Goal: Task Accomplishment & Management: Use online tool/utility

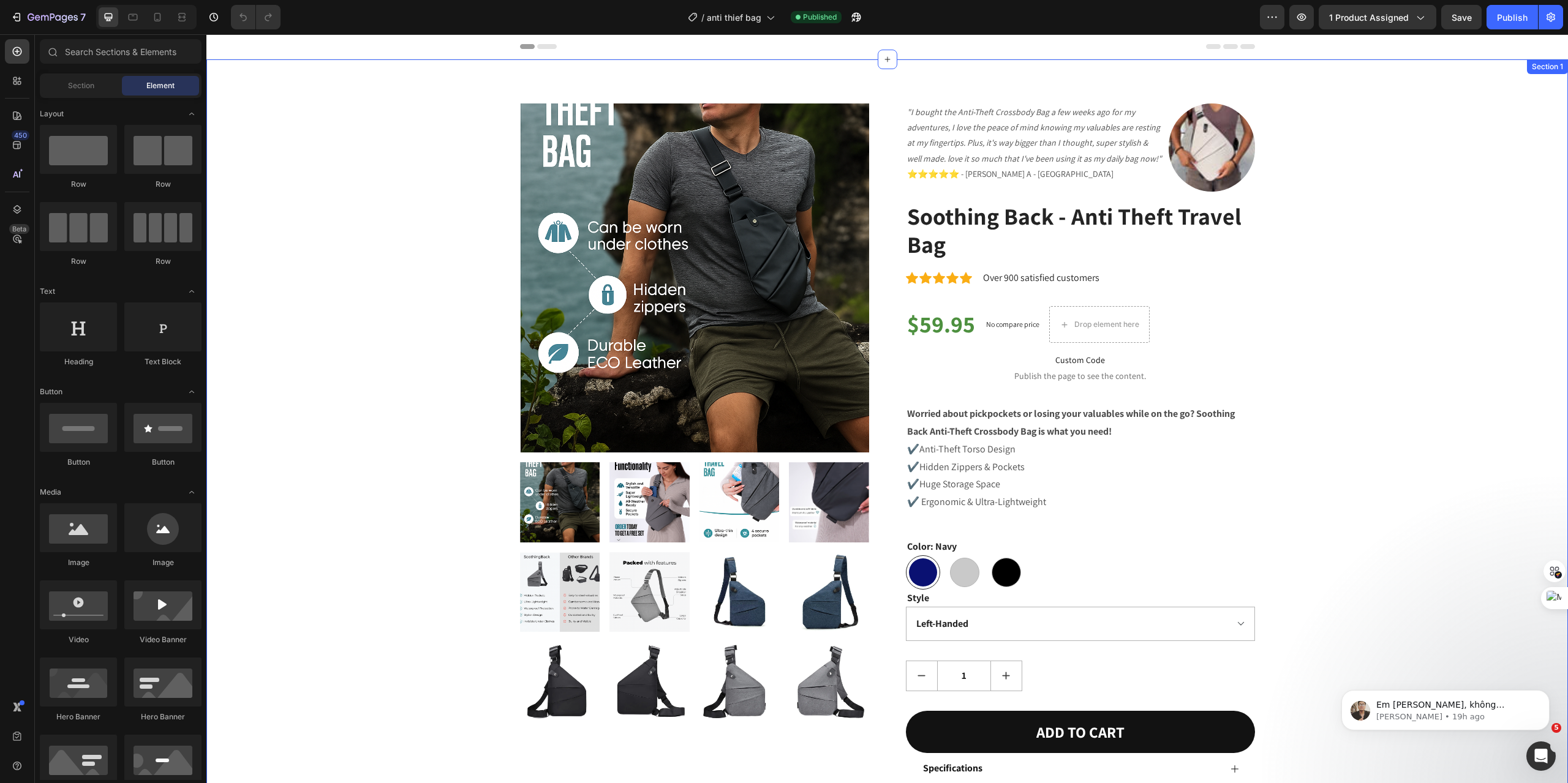
click at [1418, 237] on div "Product Images "I bought the Anti-Theft Crossbody Bag a few weeks ago for my ad…" at bounding box center [887, 486] width 1344 height 765
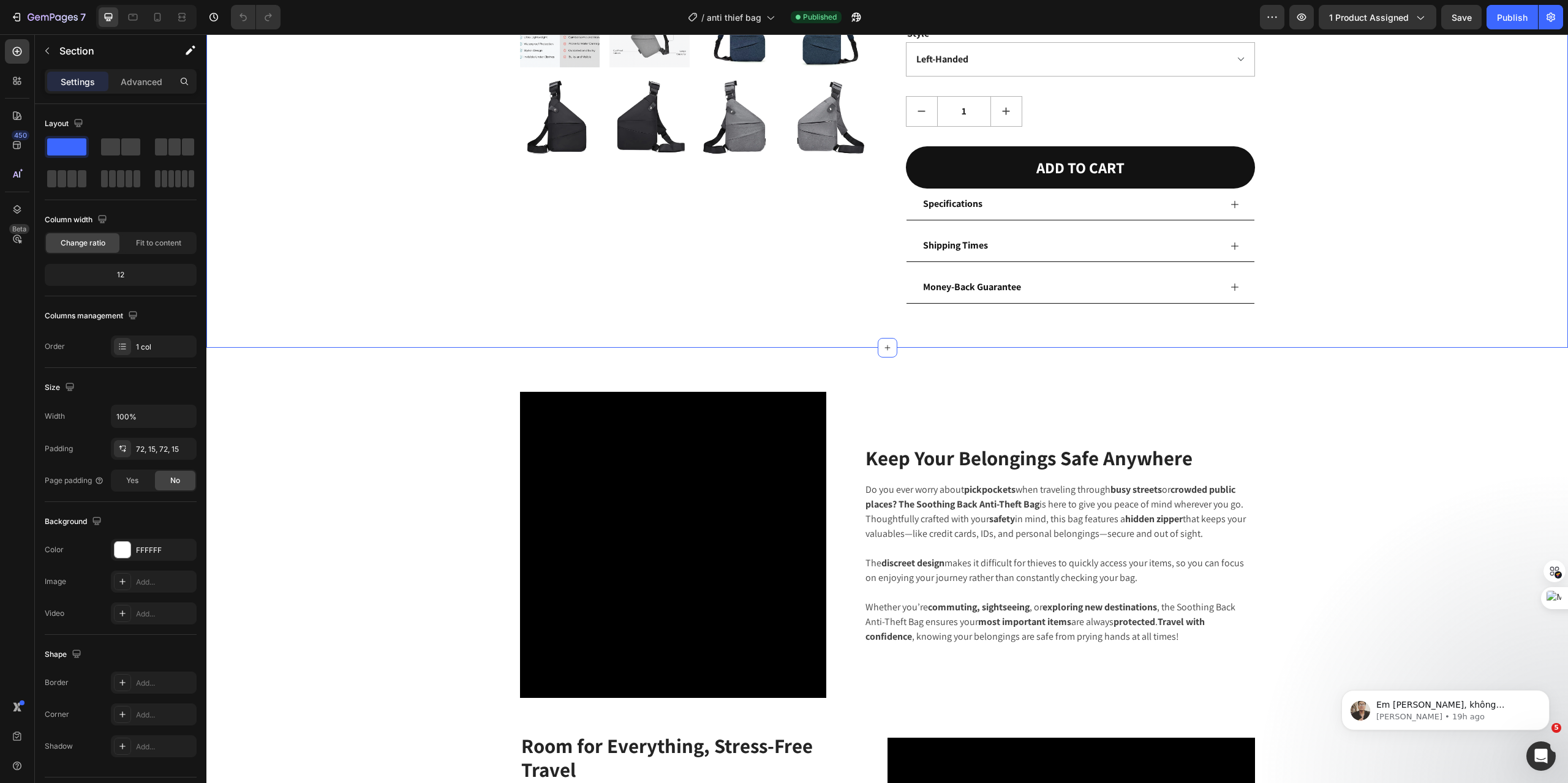
scroll to position [571, 0]
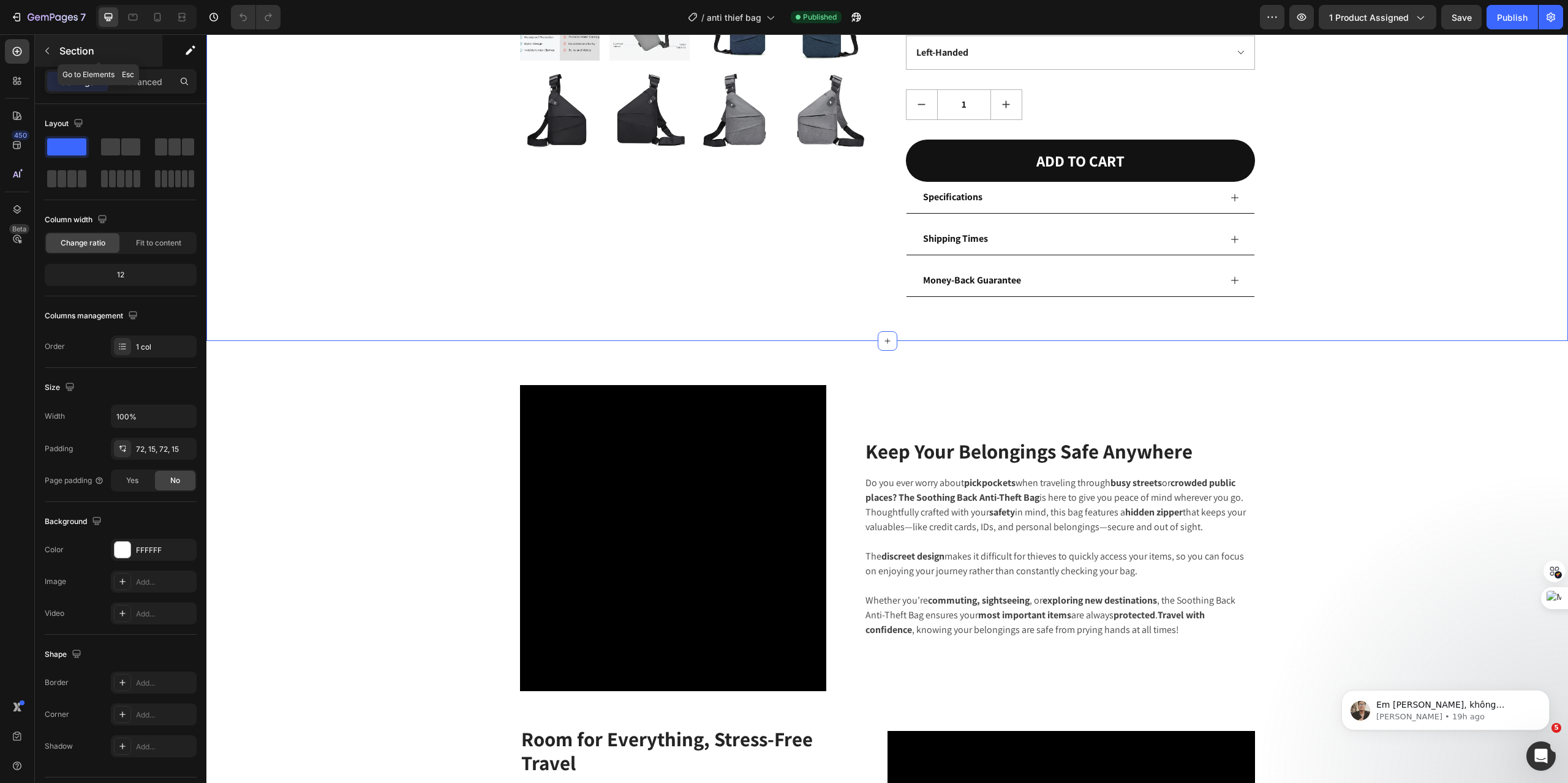
click at [52, 55] on button "button" at bounding box center [47, 51] width 20 height 20
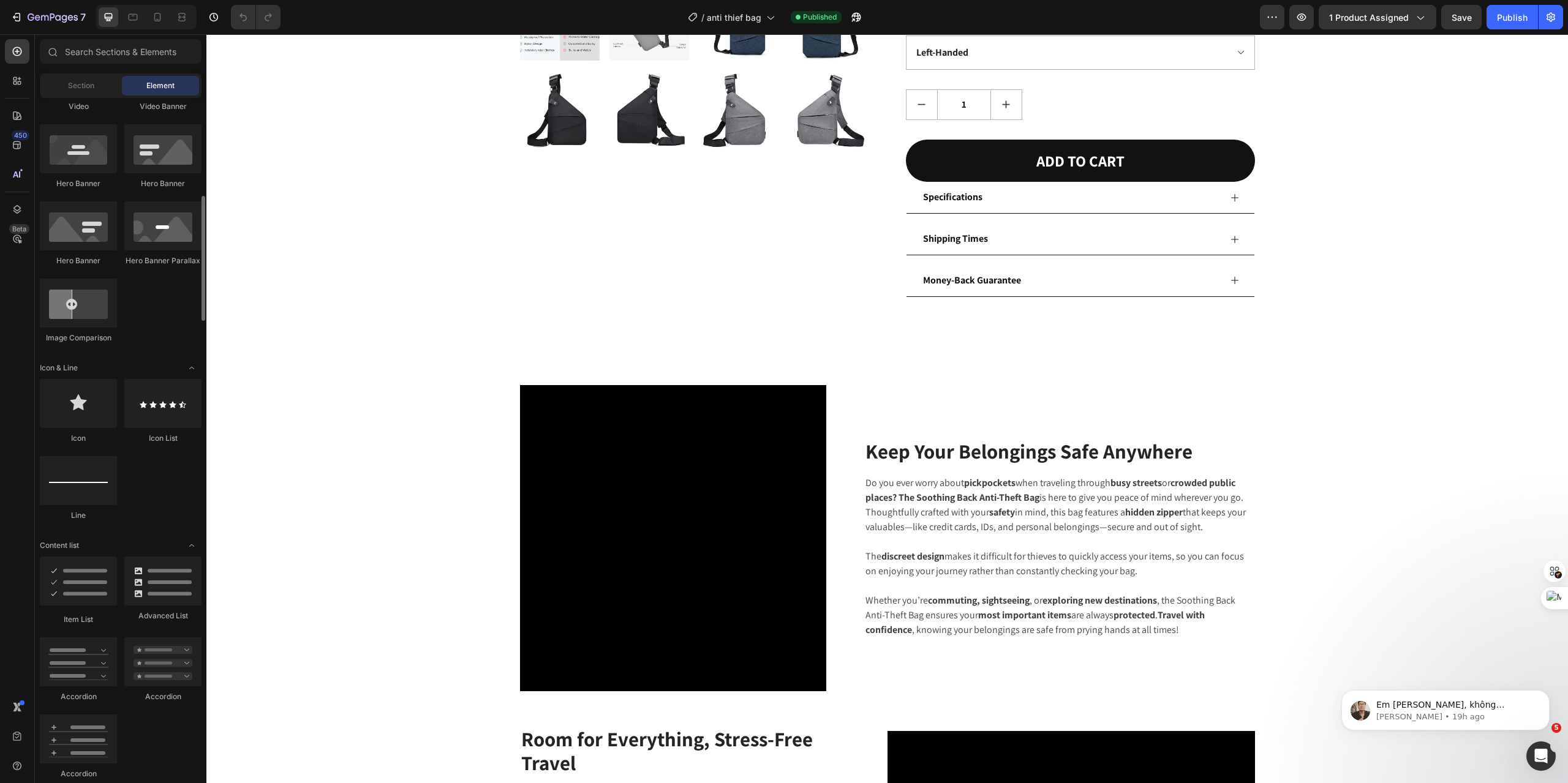
scroll to position [780, 0]
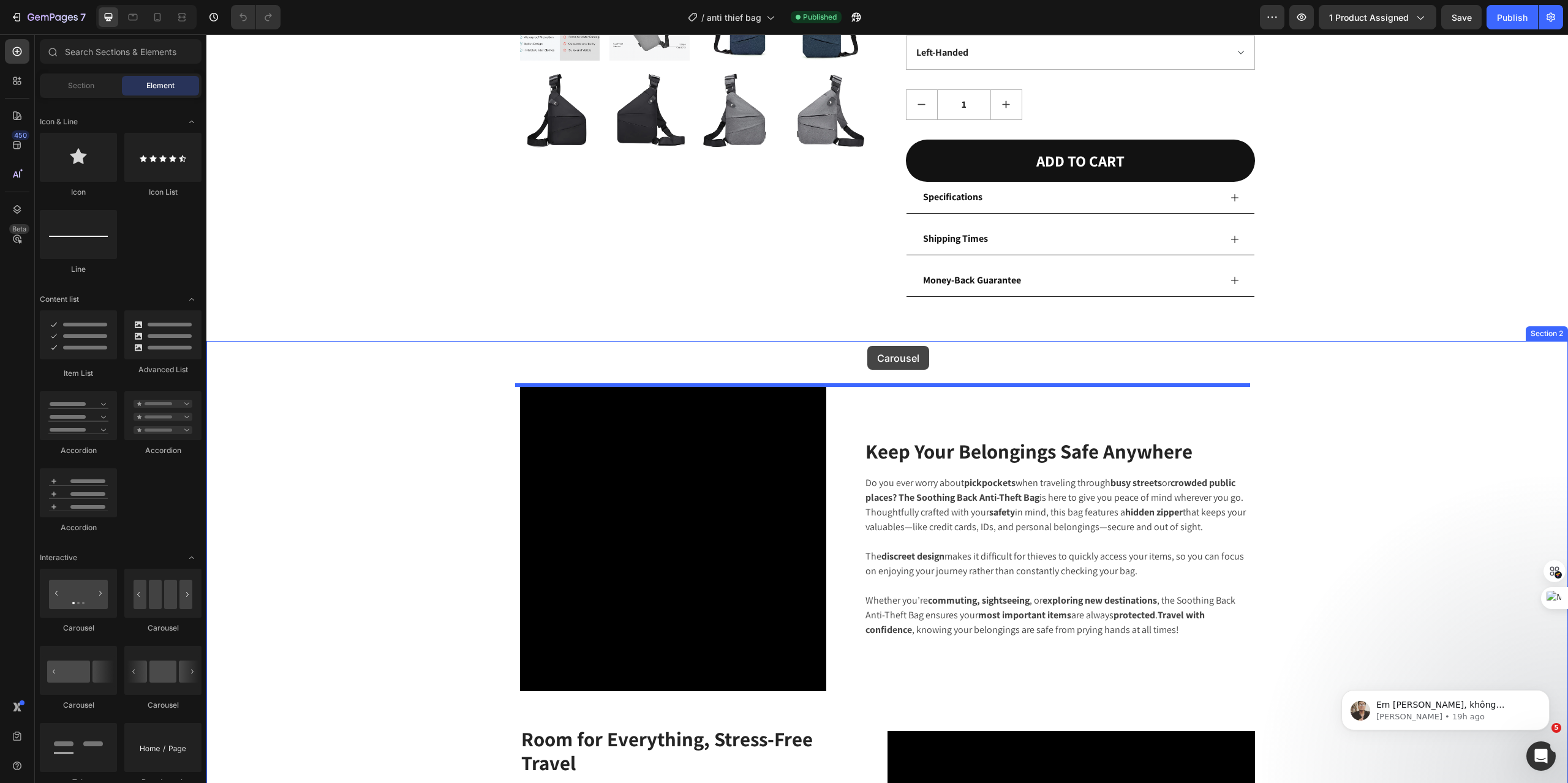
drag, startPoint x: 368, startPoint y: 649, endPoint x: 938, endPoint y: 363, distance: 637.7
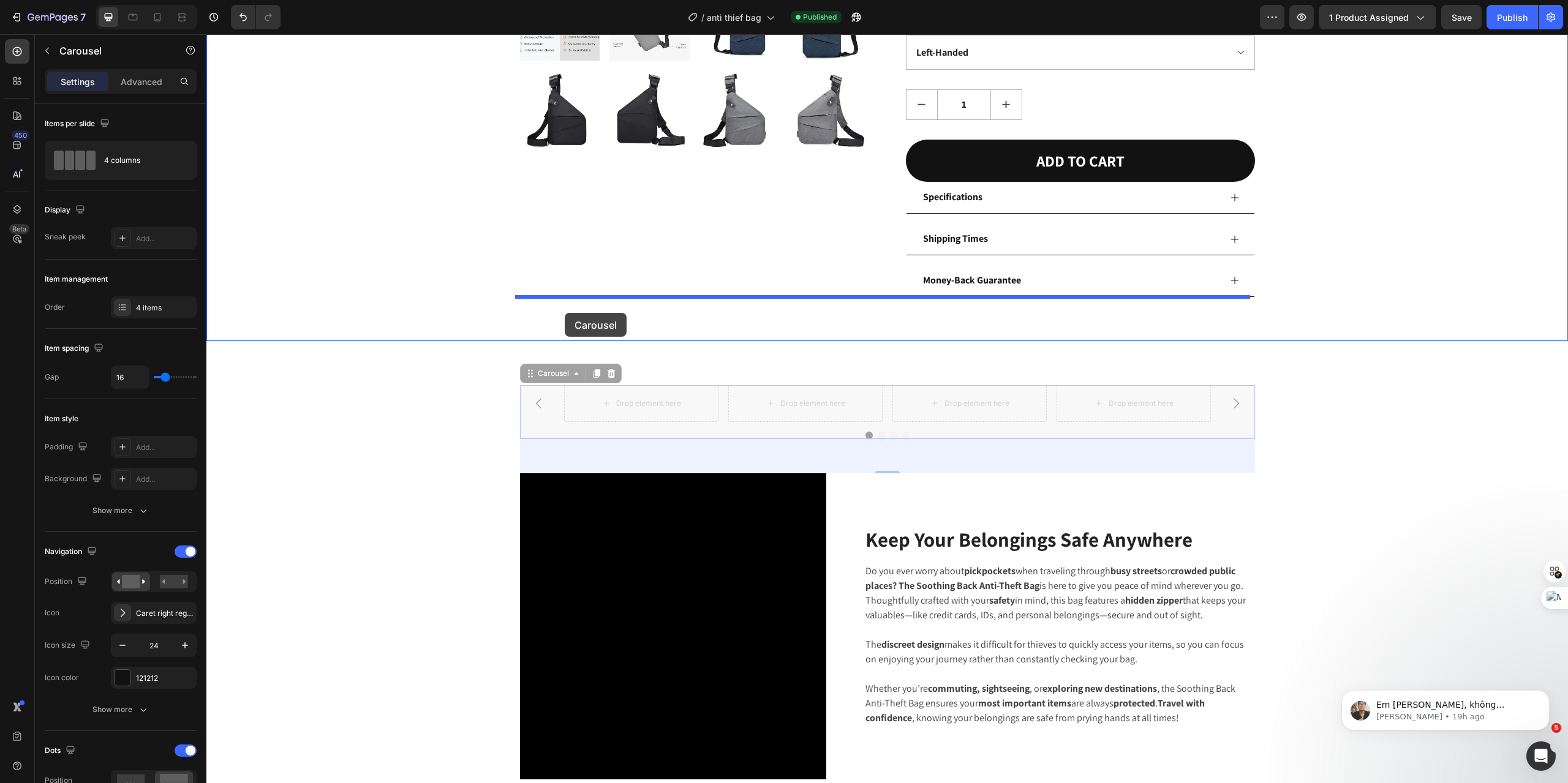
drag, startPoint x: 524, startPoint y: 377, endPoint x: 565, endPoint y: 313, distance: 76.0
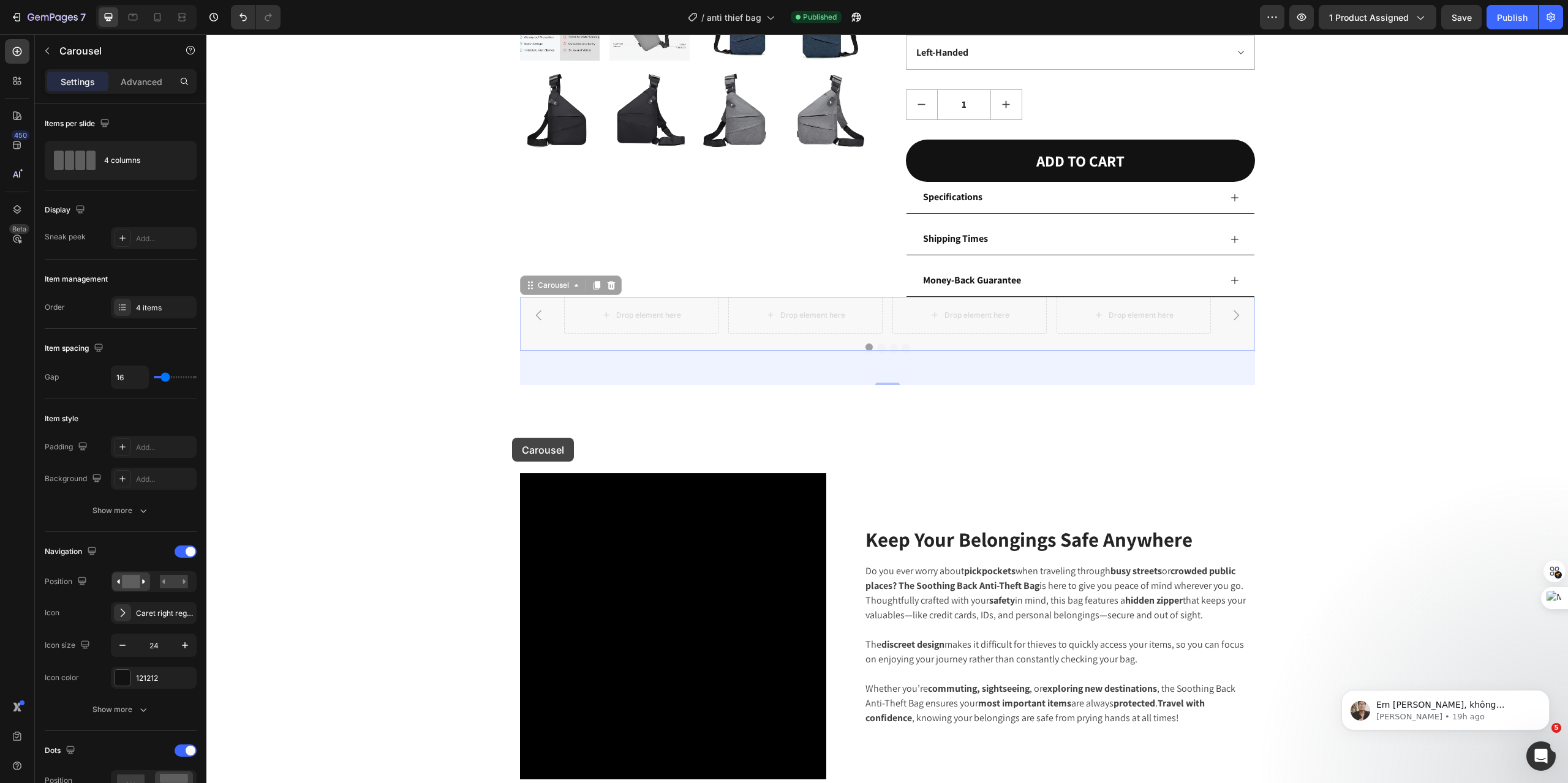
drag, startPoint x: 525, startPoint y: 289, endPoint x: 512, endPoint y: 438, distance: 149.6
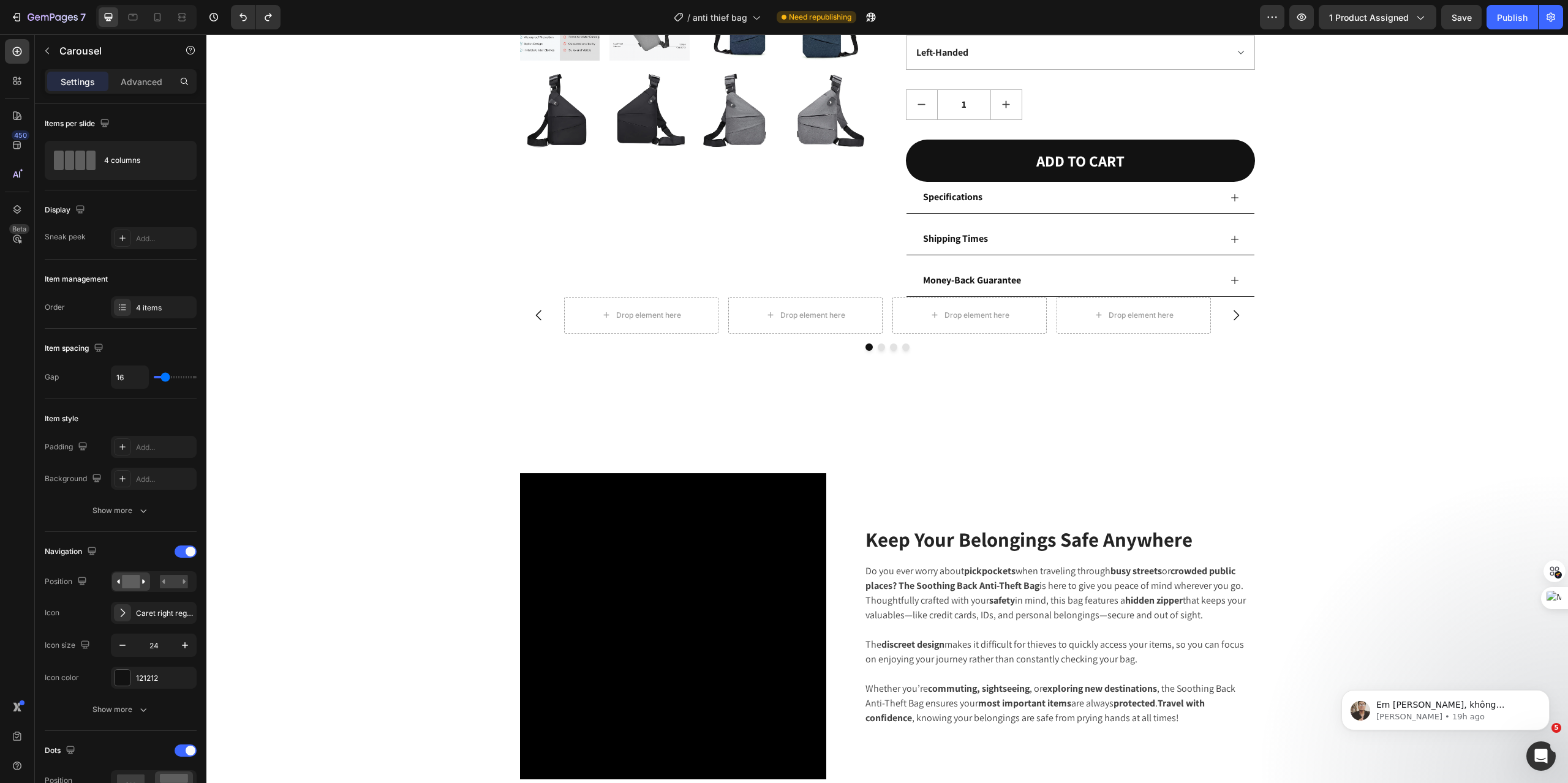
click at [878, 326] on div "Drop element here Drop element here Drop element here Drop element here" at bounding box center [887, 315] width 647 height 36
click at [542, 304] on button "Carousel Back Arrow" at bounding box center [538, 315] width 34 height 34
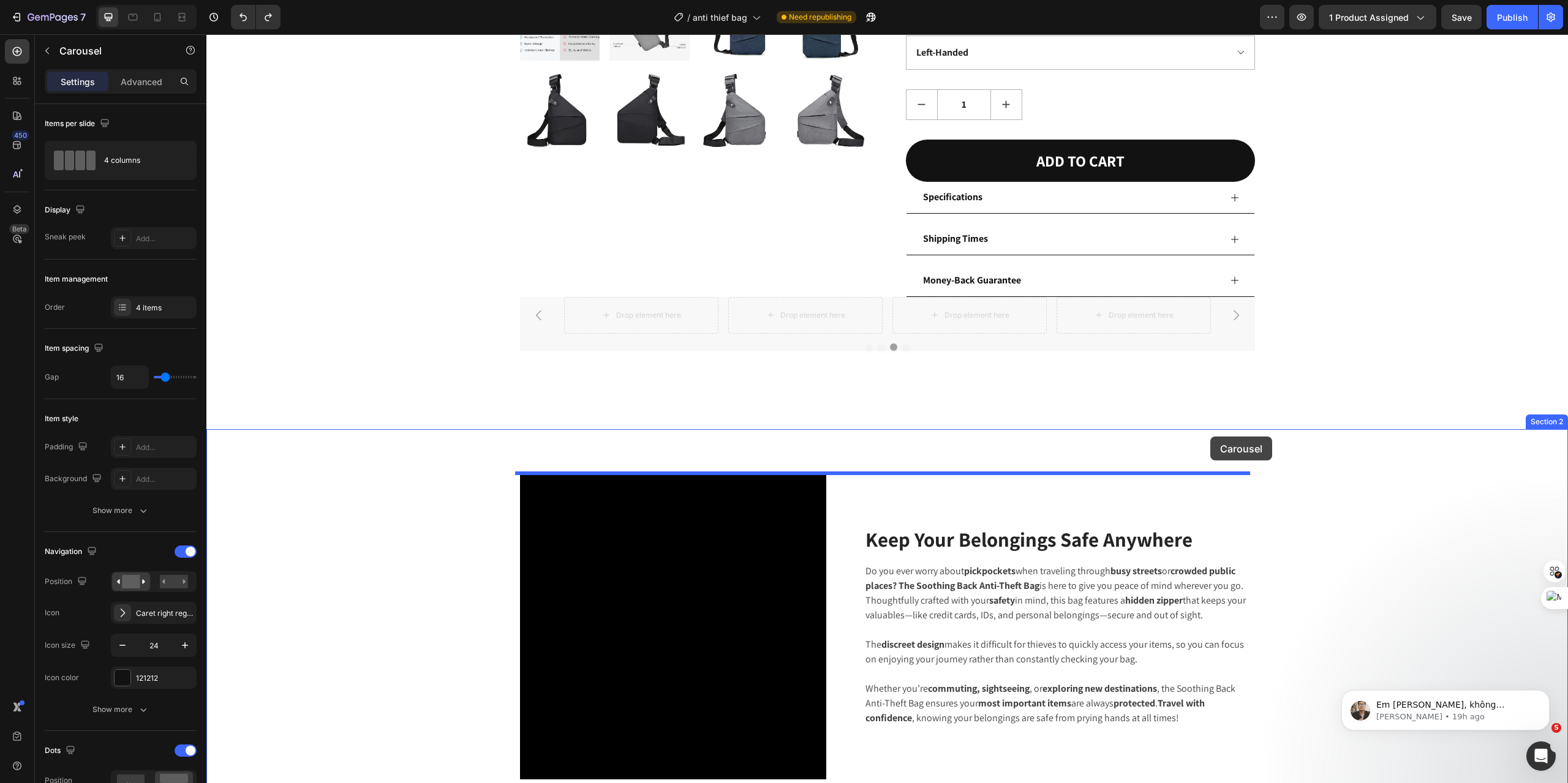
drag, startPoint x: 1226, startPoint y: 305, endPoint x: 1210, endPoint y: 437, distance: 133.0
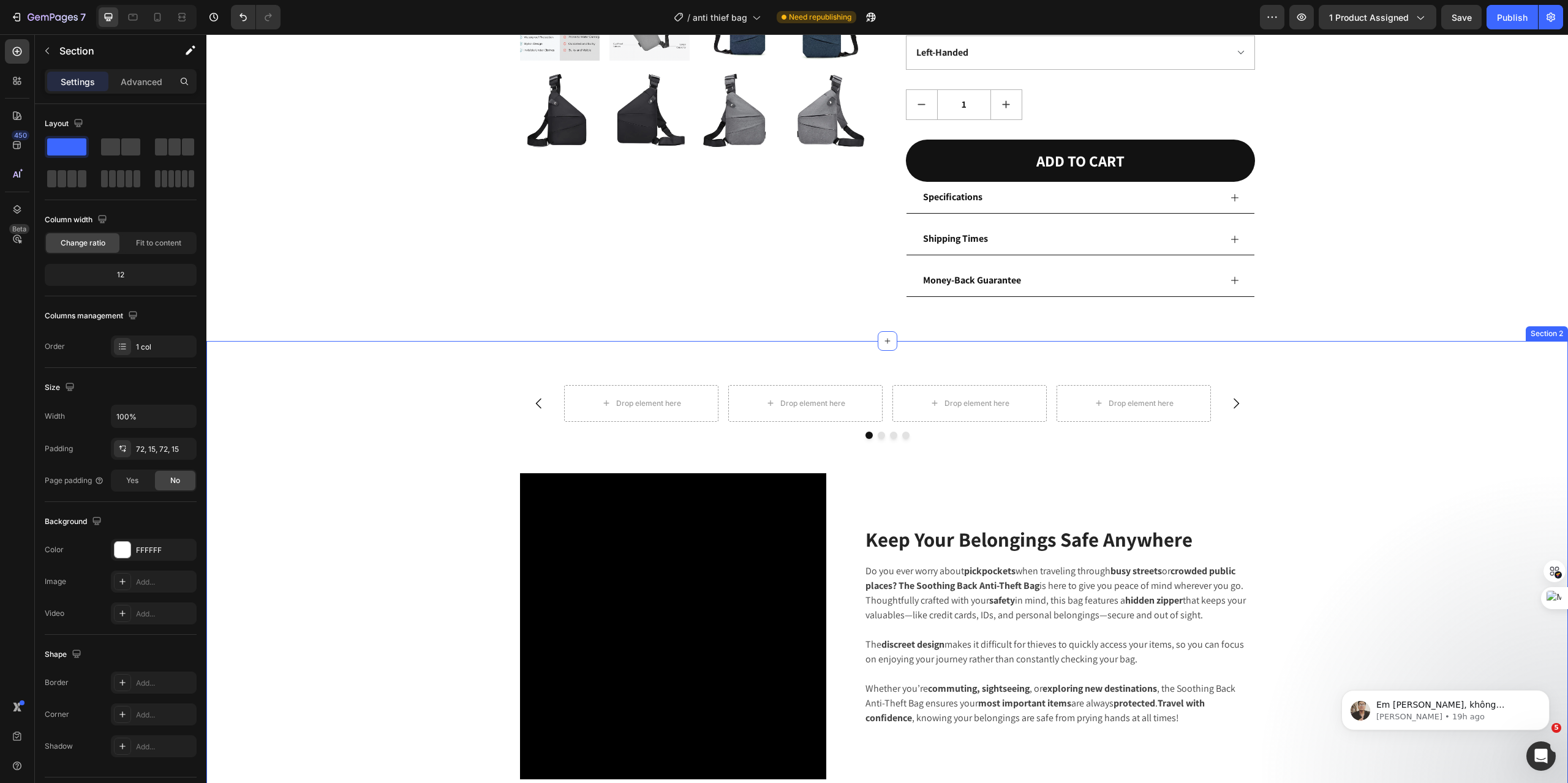
click at [1339, 449] on div "Drop element here Drop element here Drop element here Drop element here Carouse…" at bounding box center [887, 429] width 1344 height 89
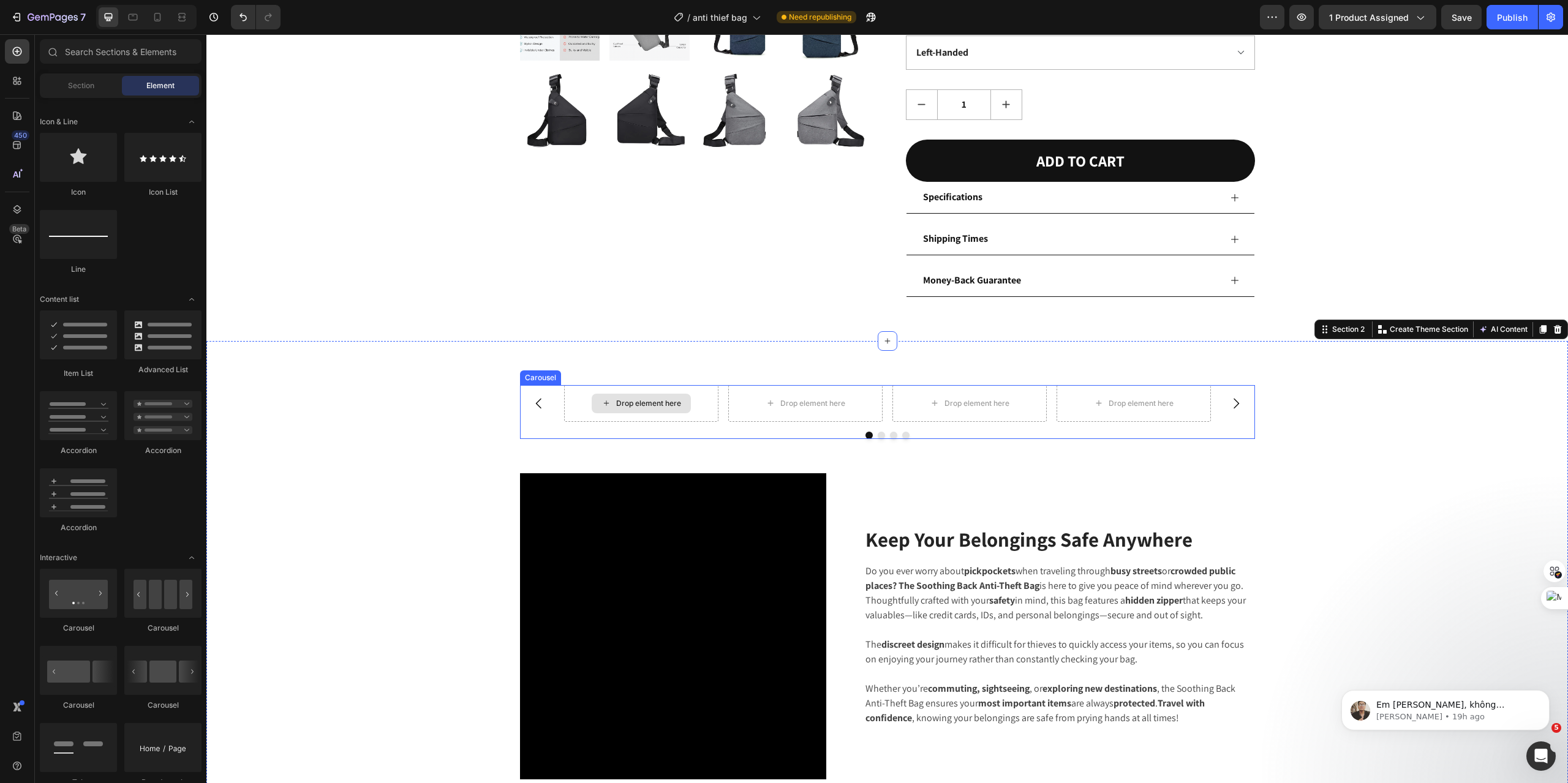
click at [604, 395] on div "Drop element here" at bounding box center [642, 404] width 99 height 20
click at [531, 415] on button "Carousel Back Arrow" at bounding box center [538, 403] width 34 height 34
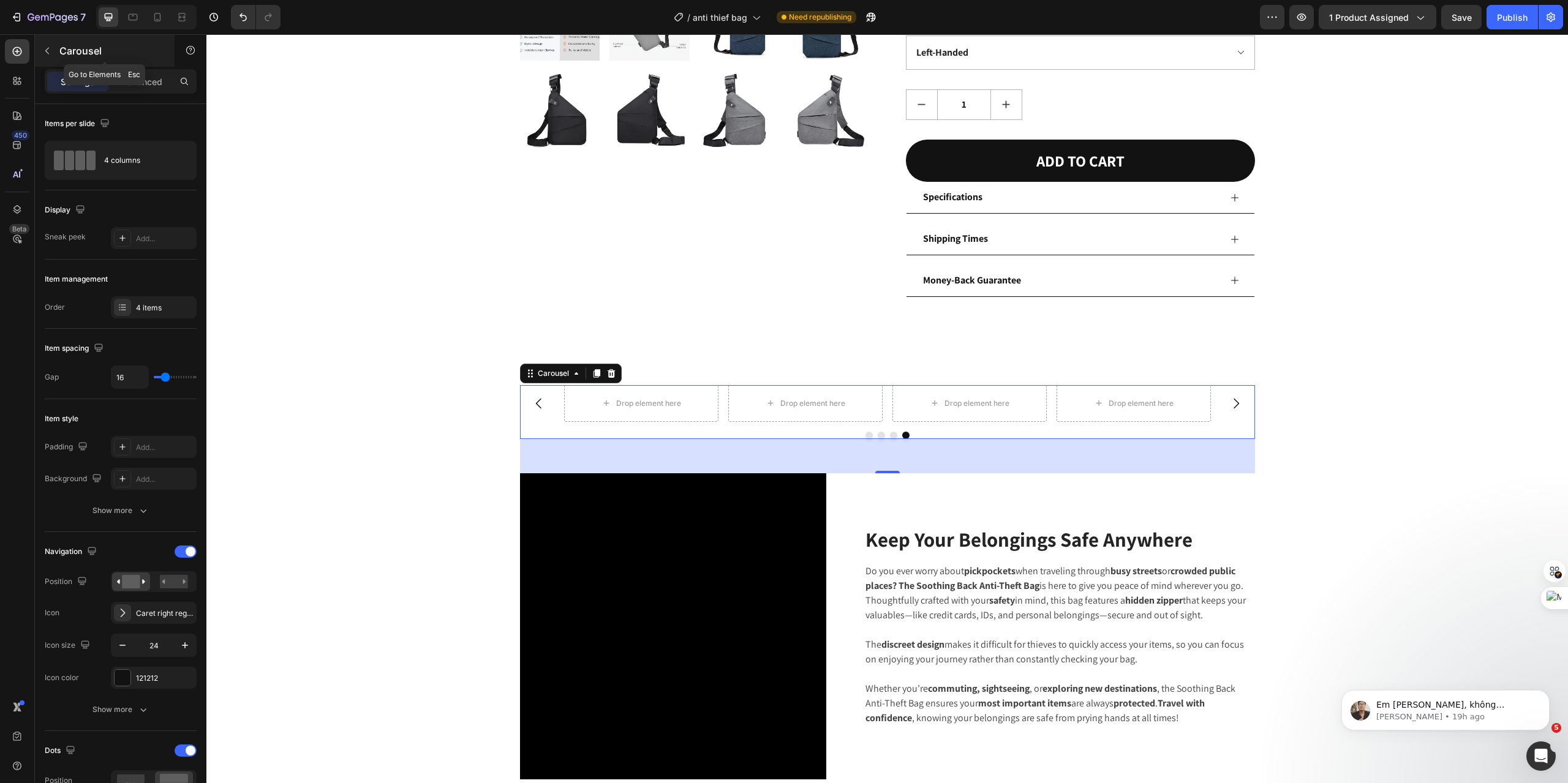
click at [41, 44] on button "button" at bounding box center [47, 51] width 20 height 20
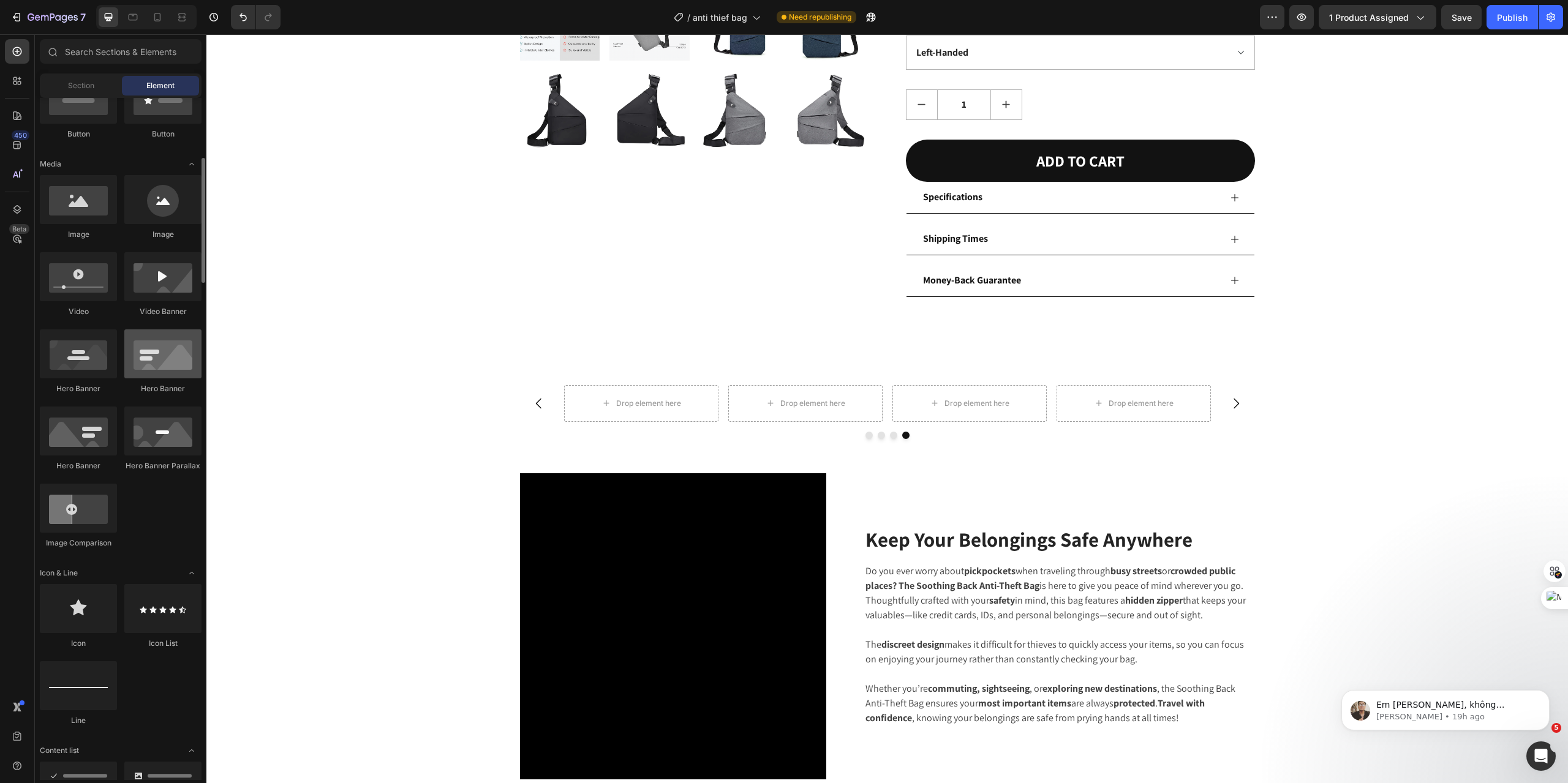
scroll to position [287, 0]
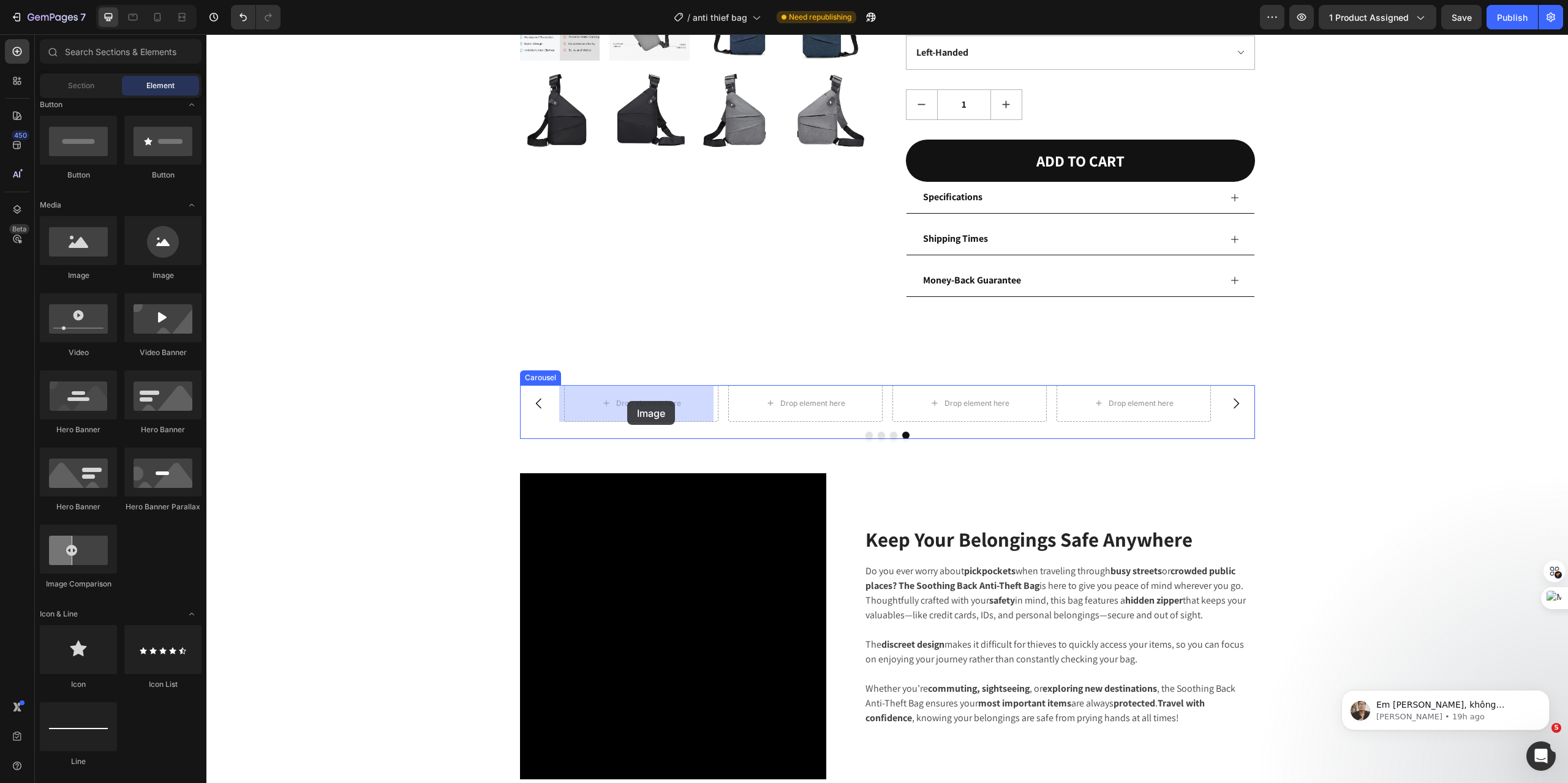
drag, startPoint x: 281, startPoint y: 281, endPoint x: 628, endPoint y: 401, distance: 367.2
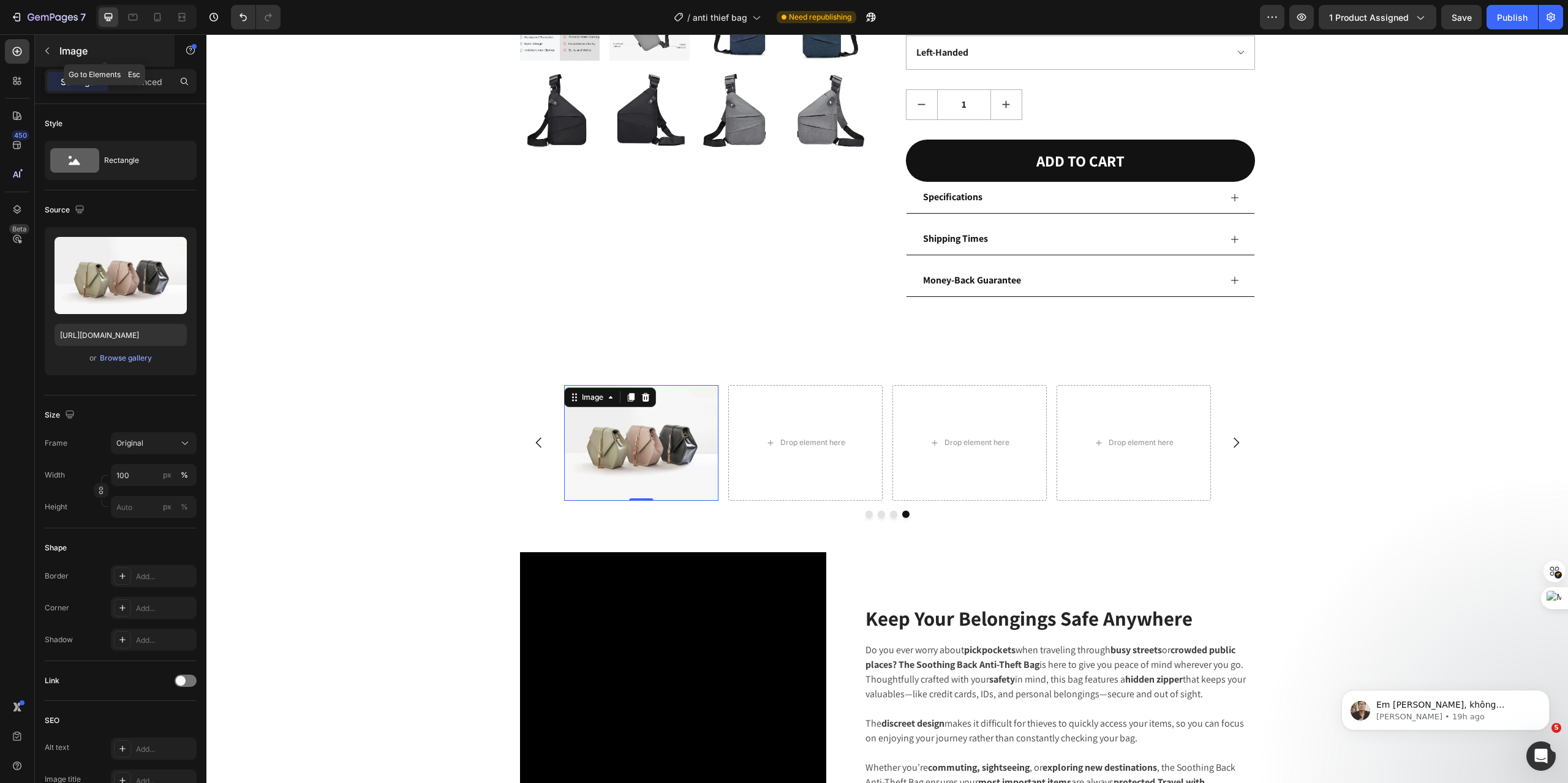
click at [48, 50] on icon "button" at bounding box center [47, 50] width 10 height 10
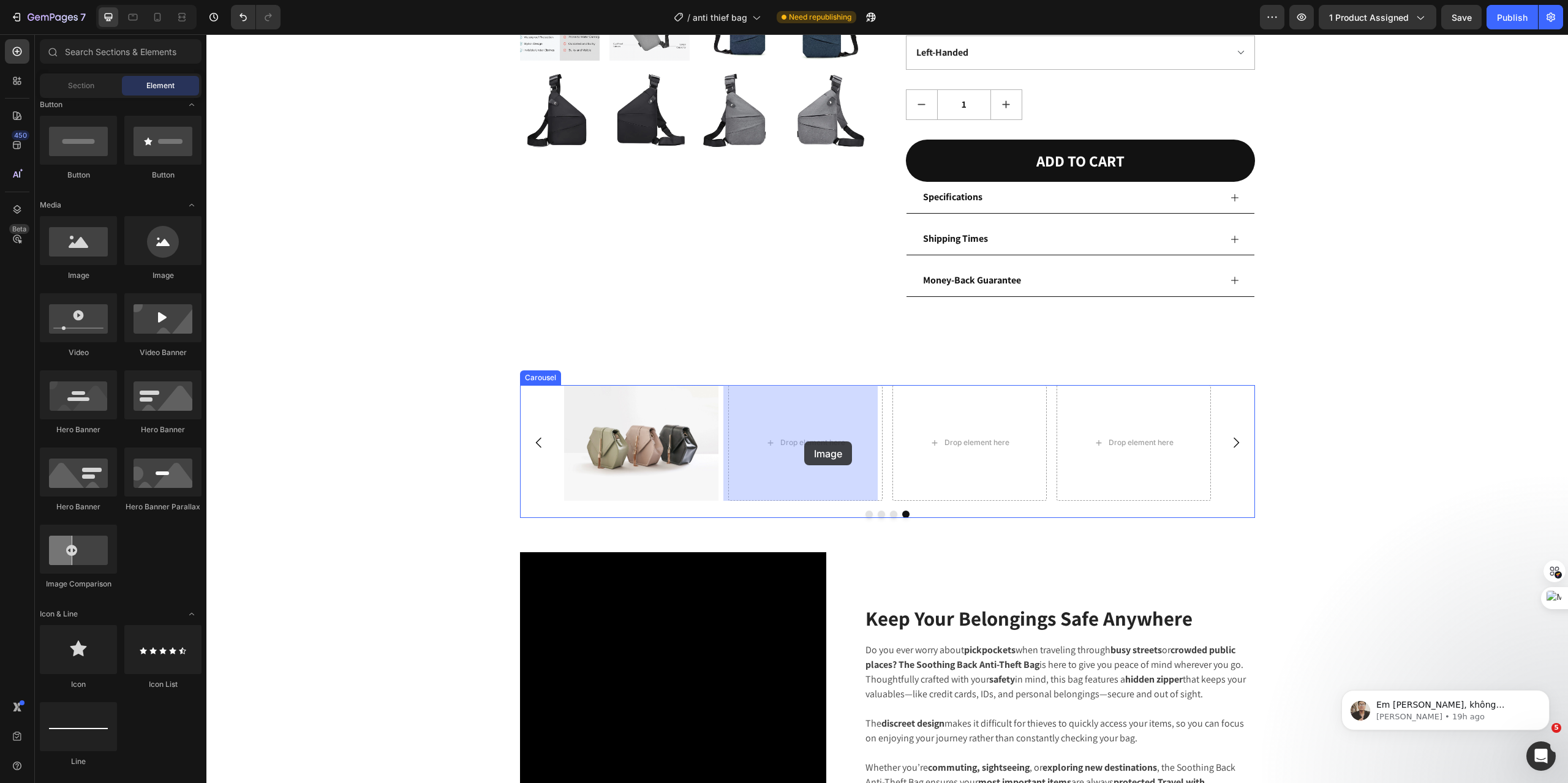
drag, startPoint x: 287, startPoint y: 275, endPoint x: 414, endPoint y: 308, distance: 131.2
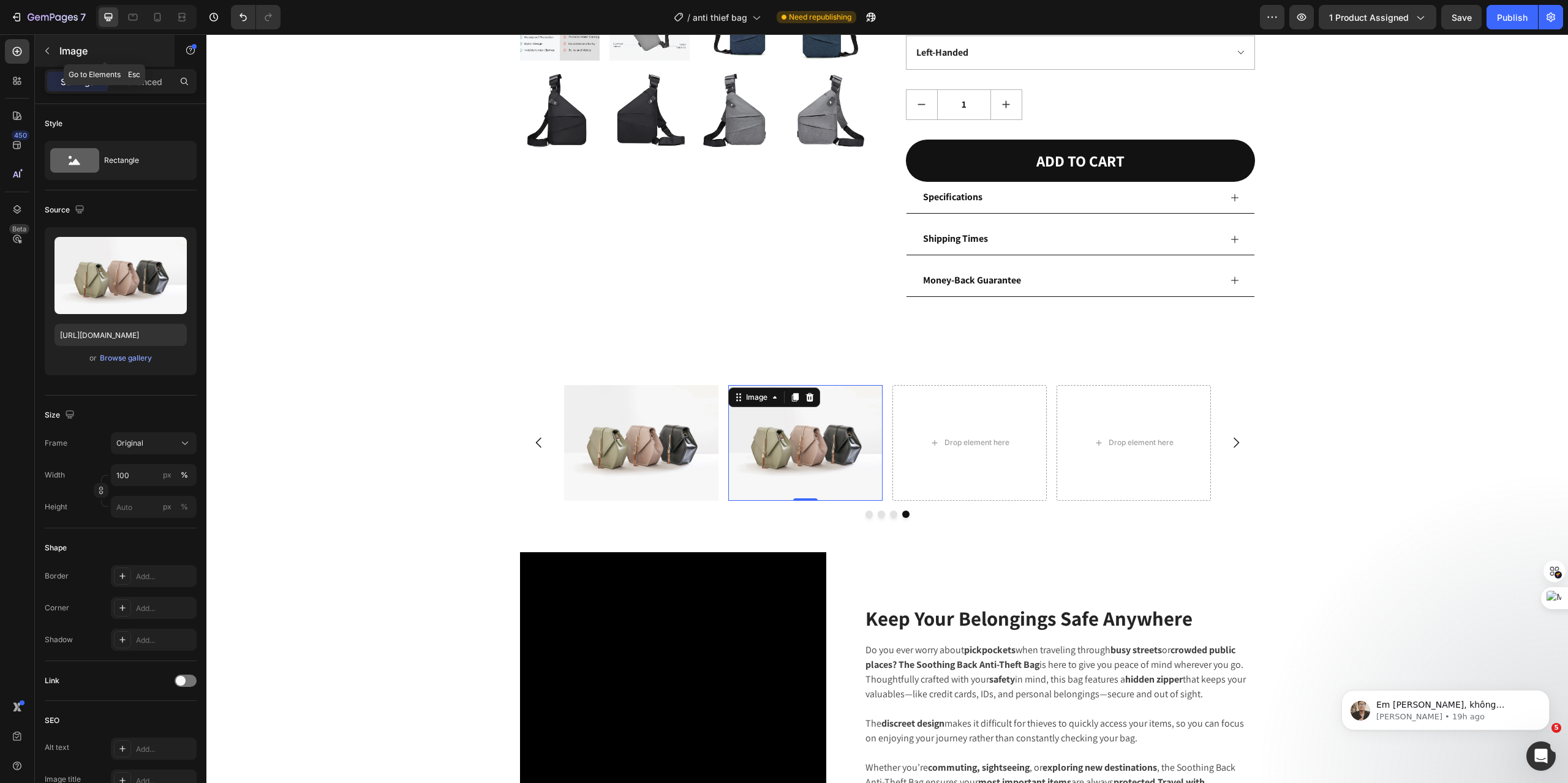
click at [54, 51] on button "button" at bounding box center [47, 51] width 20 height 20
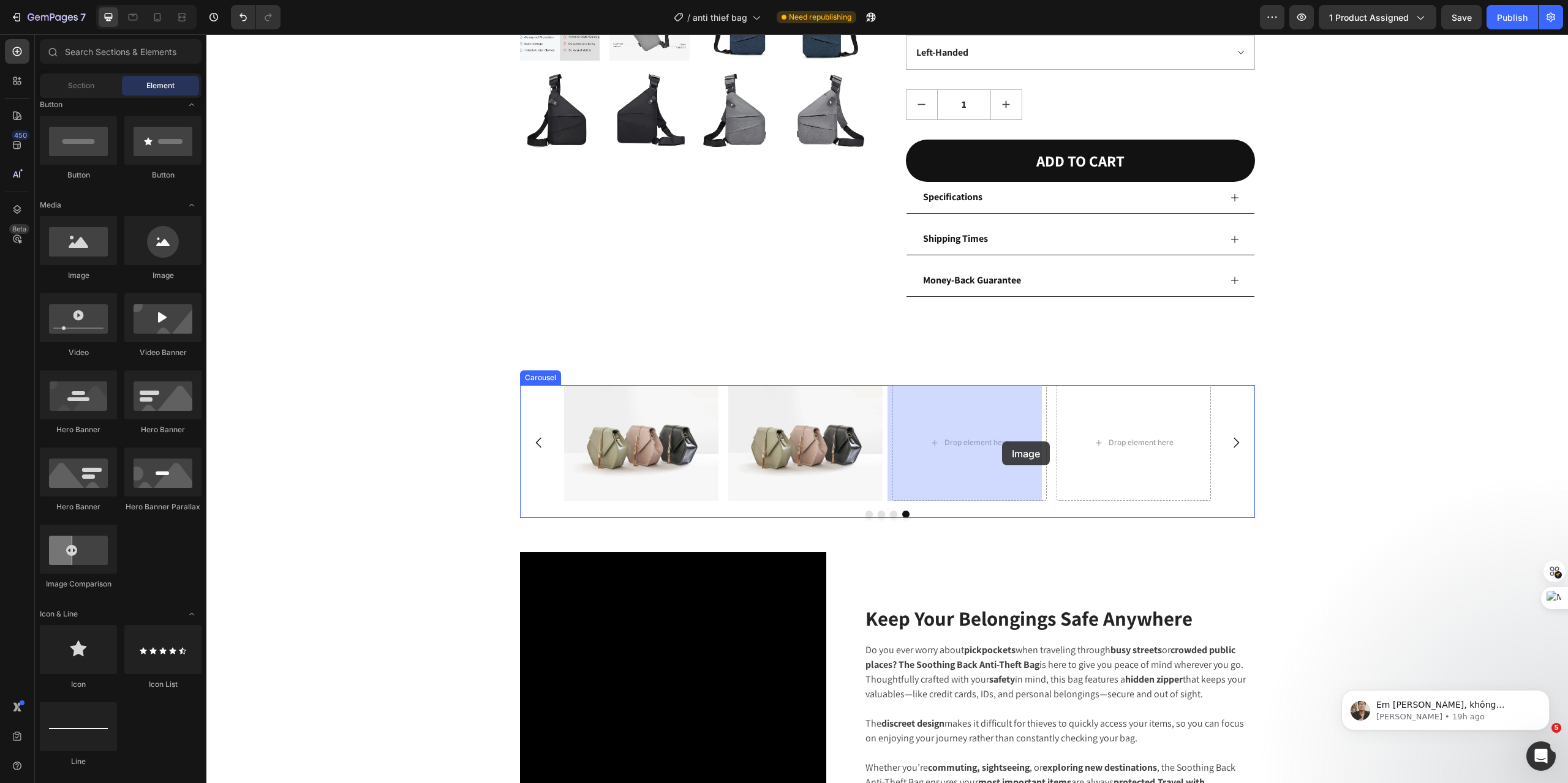
drag, startPoint x: 272, startPoint y: 289, endPoint x: 998, endPoint y: 442, distance: 741.9
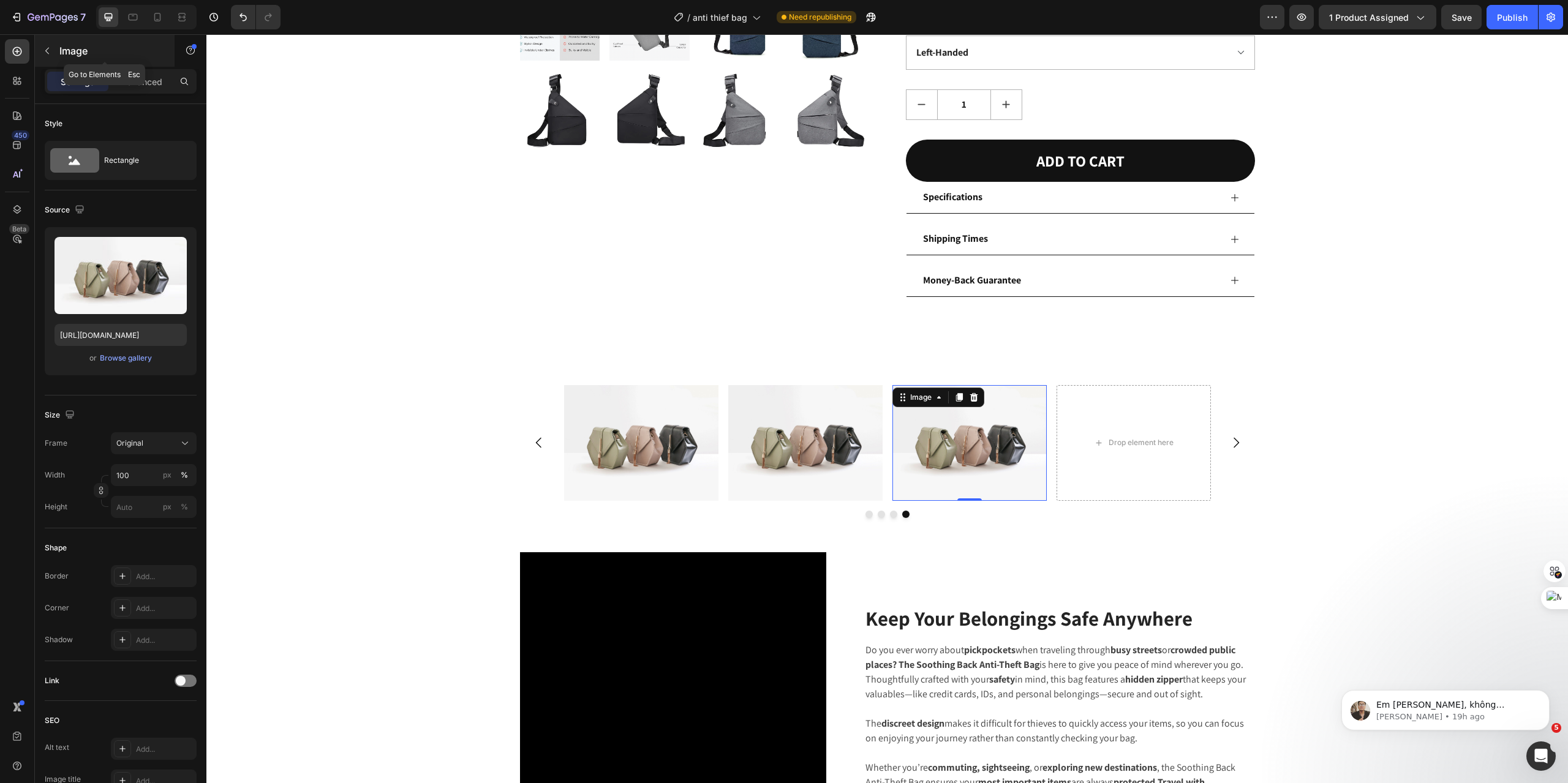
click at [51, 44] on button "button" at bounding box center [47, 51] width 20 height 20
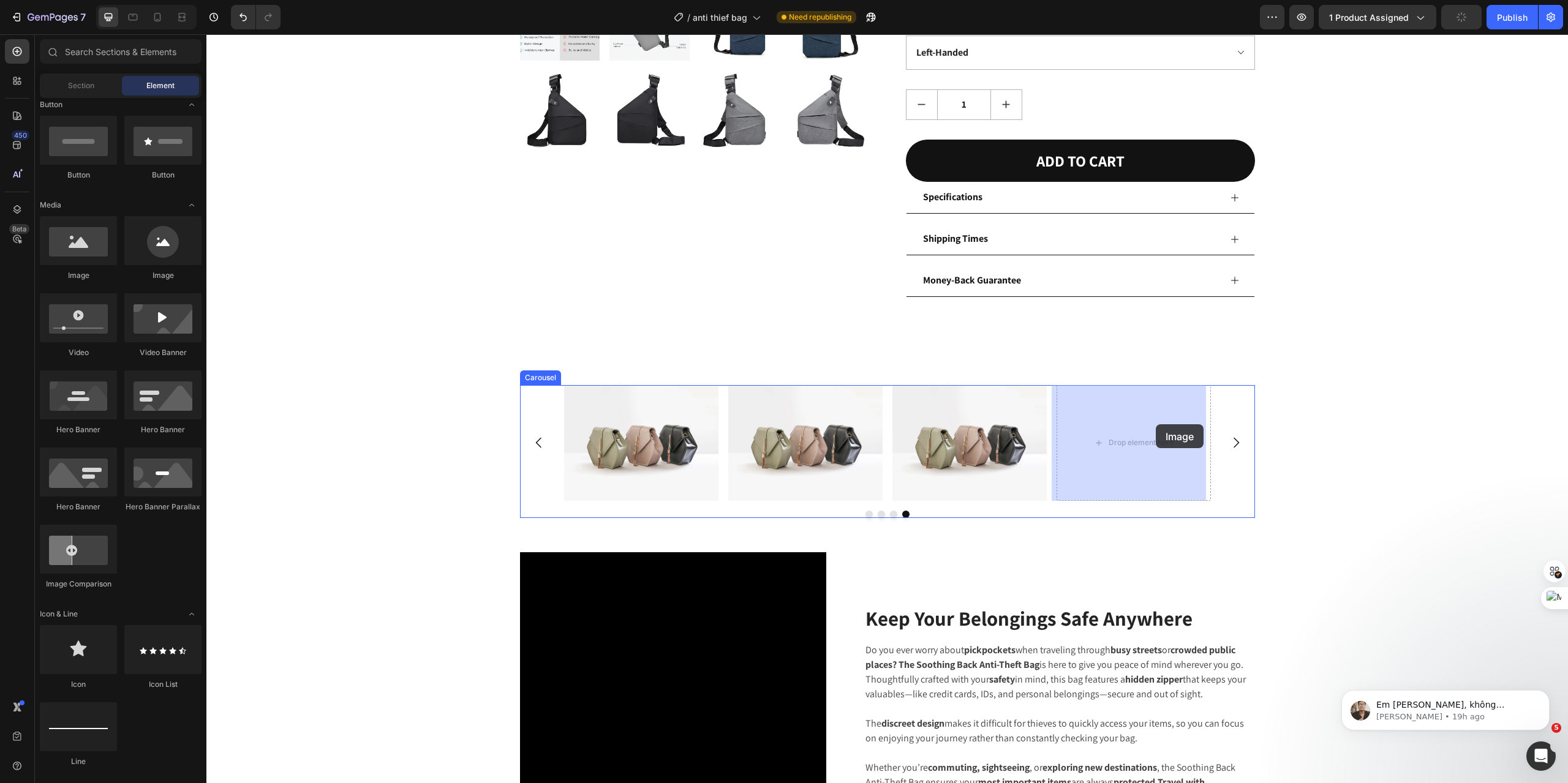
drag, startPoint x: 352, startPoint y: 290, endPoint x: 1156, endPoint y: 422, distance: 814.8
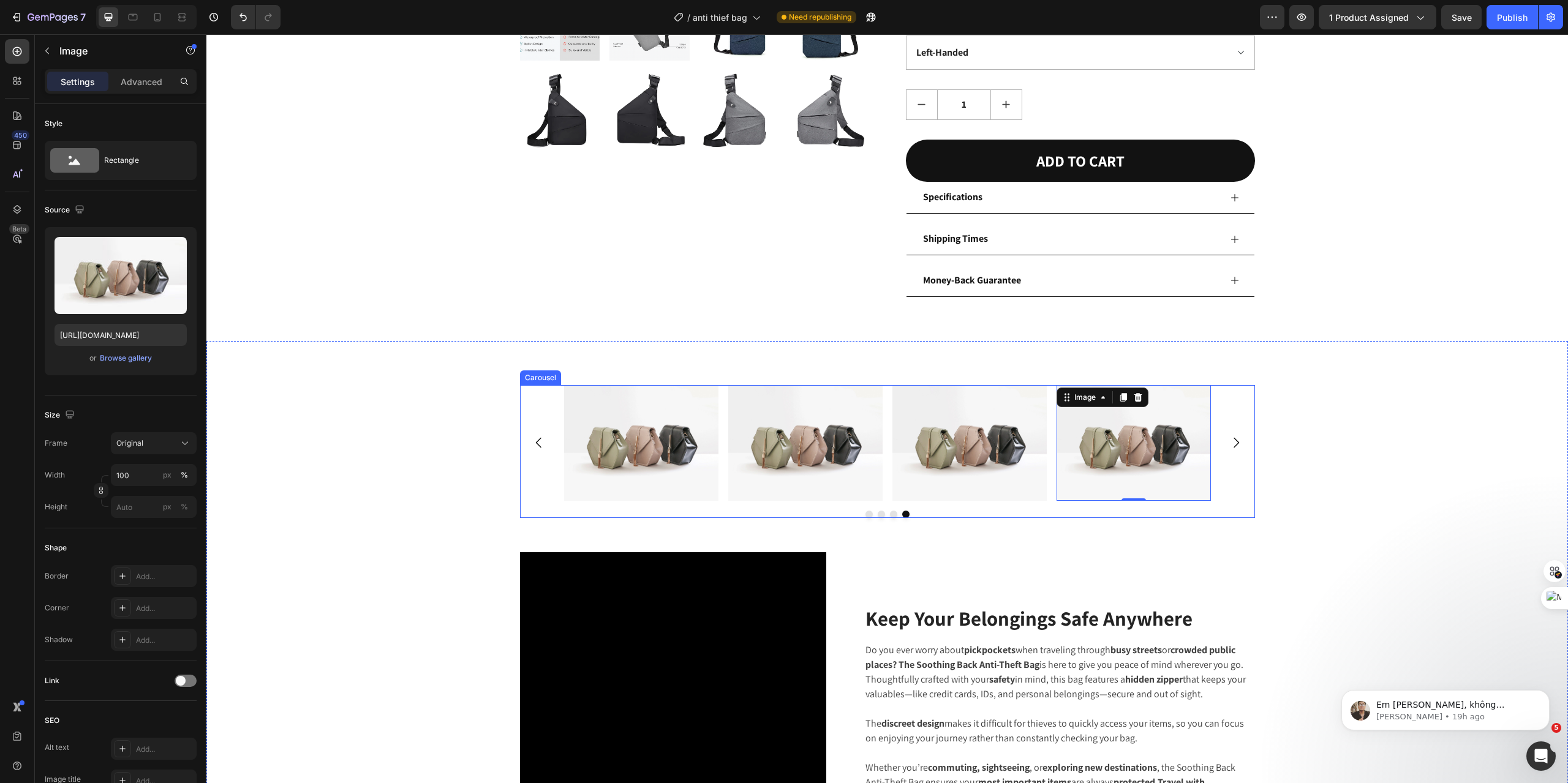
click at [1233, 442] on icon "Carousel Next Arrow" at bounding box center [1236, 443] width 15 height 15
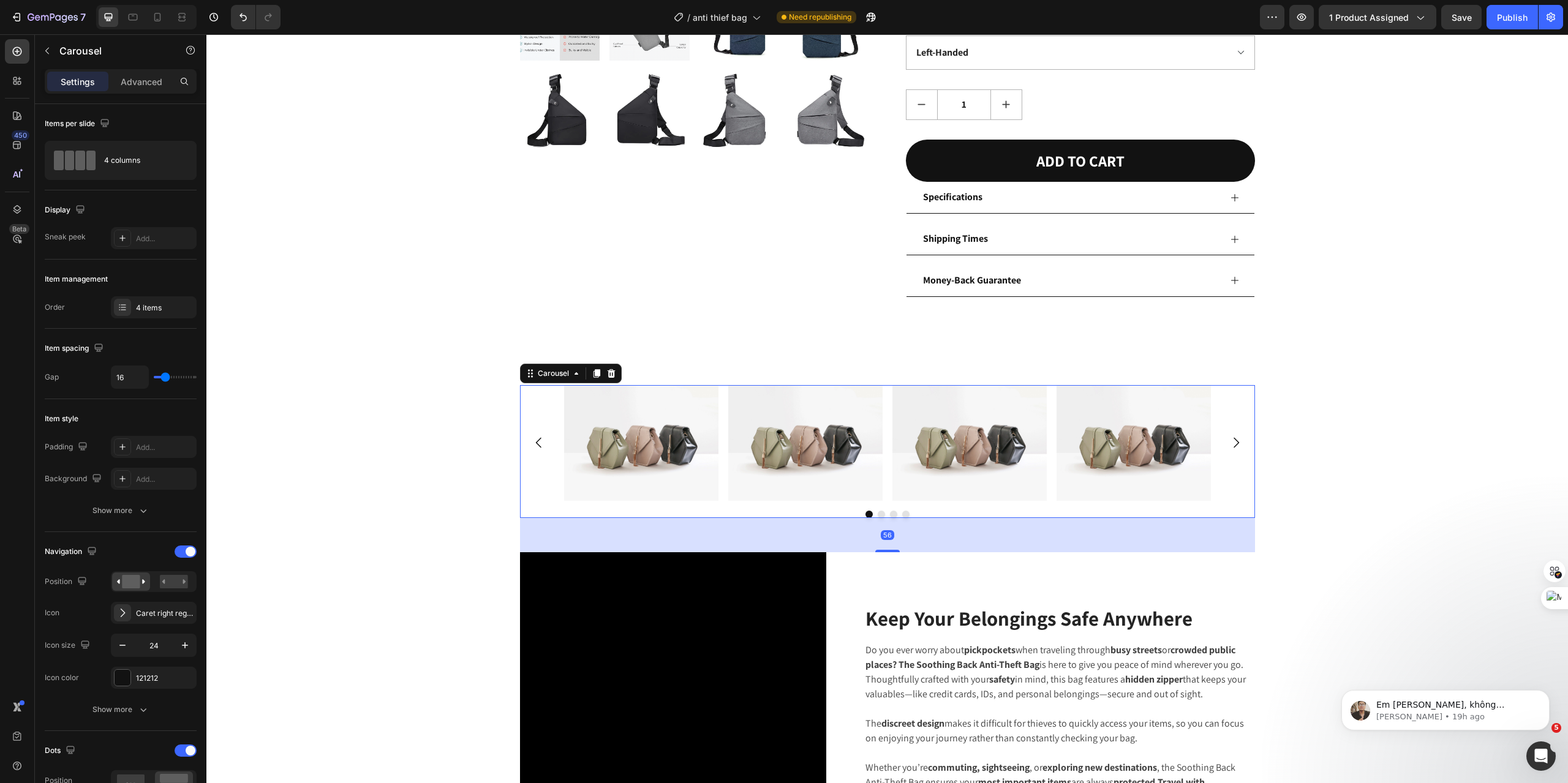
click at [1233, 442] on icon "Carousel Next Arrow" at bounding box center [1236, 443] width 15 height 15
click at [158, 164] on div "4 columns" at bounding box center [142, 161] width 75 height 28
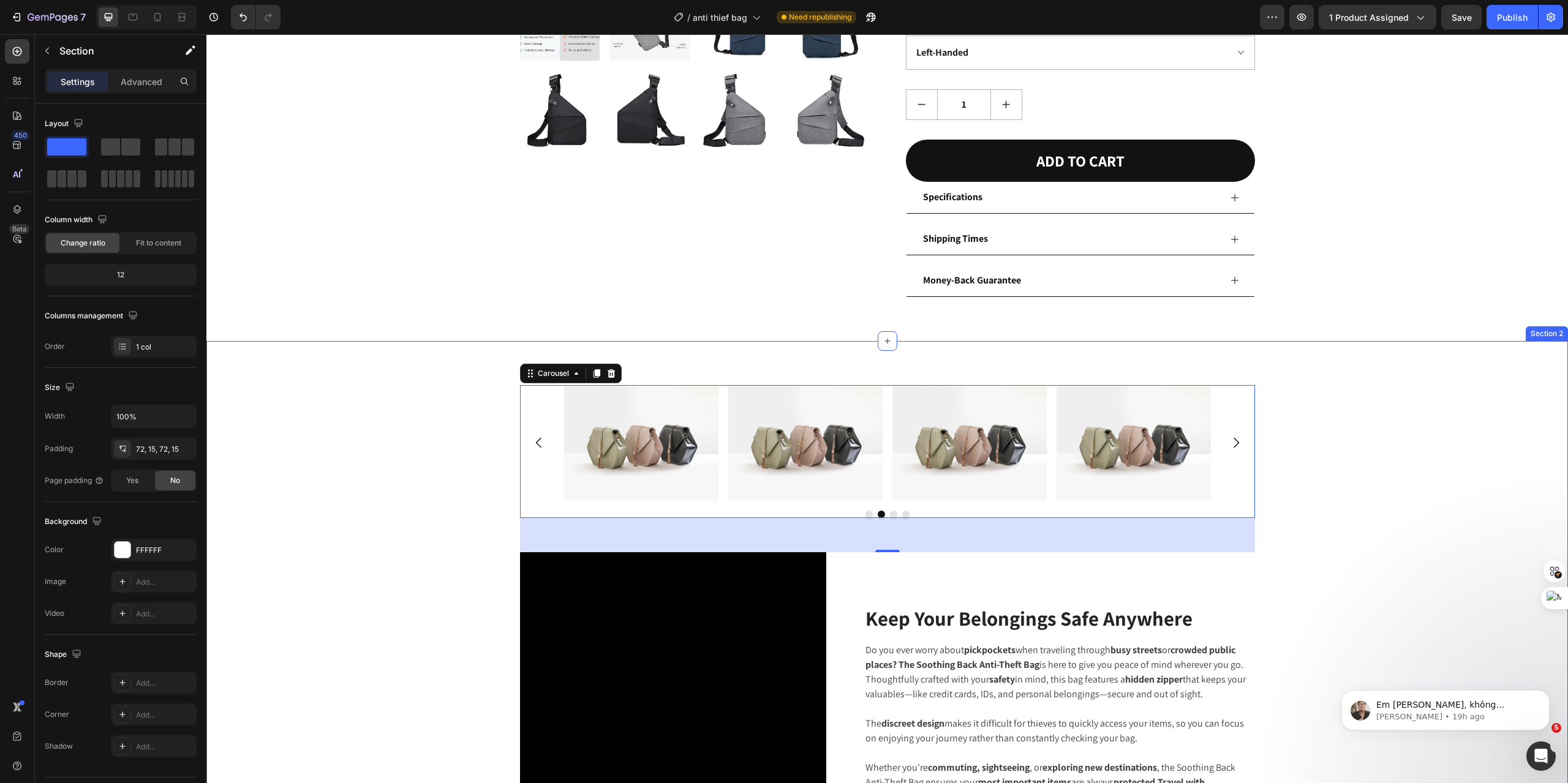
click at [330, 469] on div "Image Image Image Image Carousel 56" at bounding box center [887, 468] width 1344 height 167
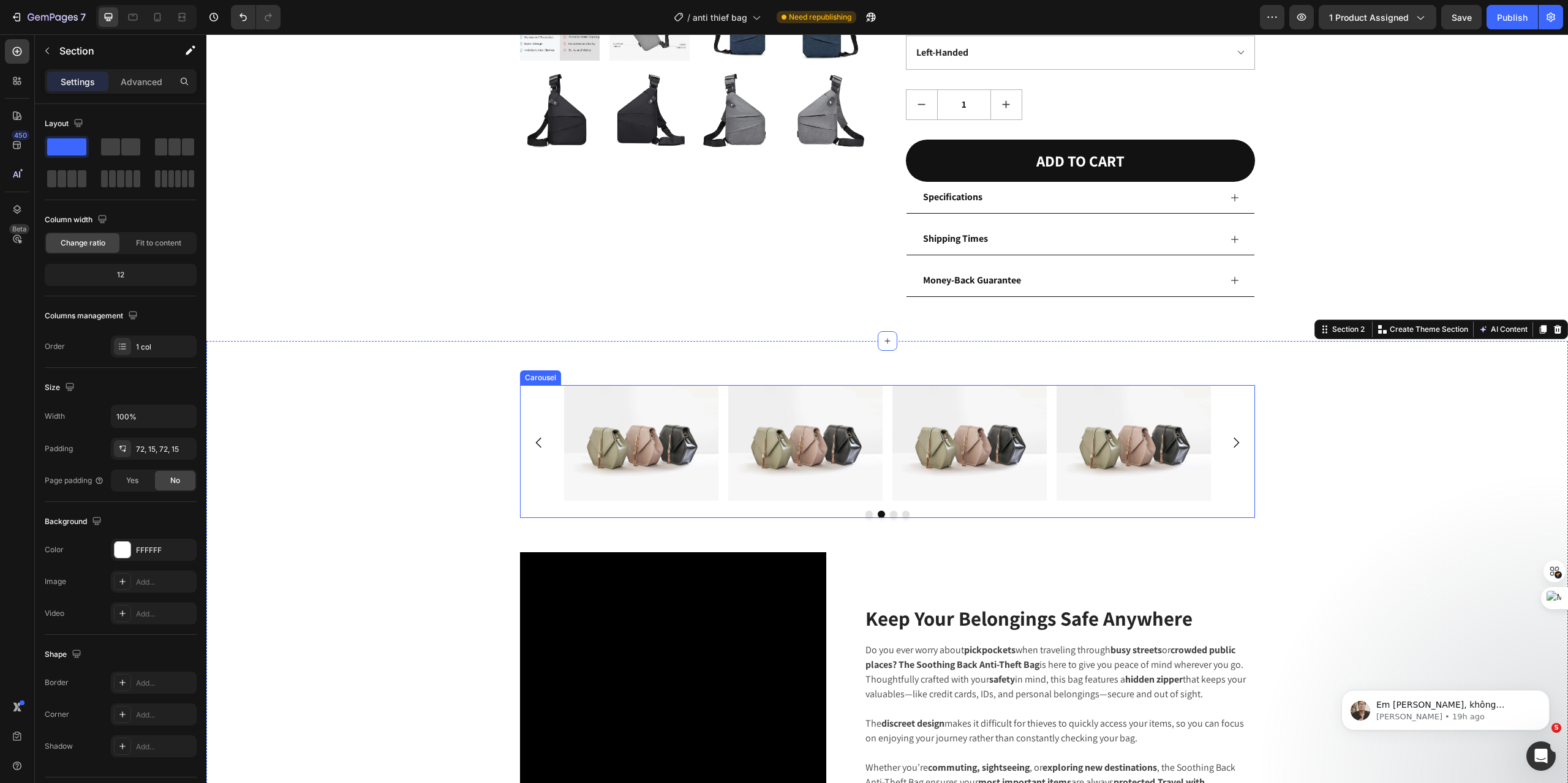
click at [530, 406] on div "Image Image Image Image" at bounding box center [887, 443] width 735 height 116
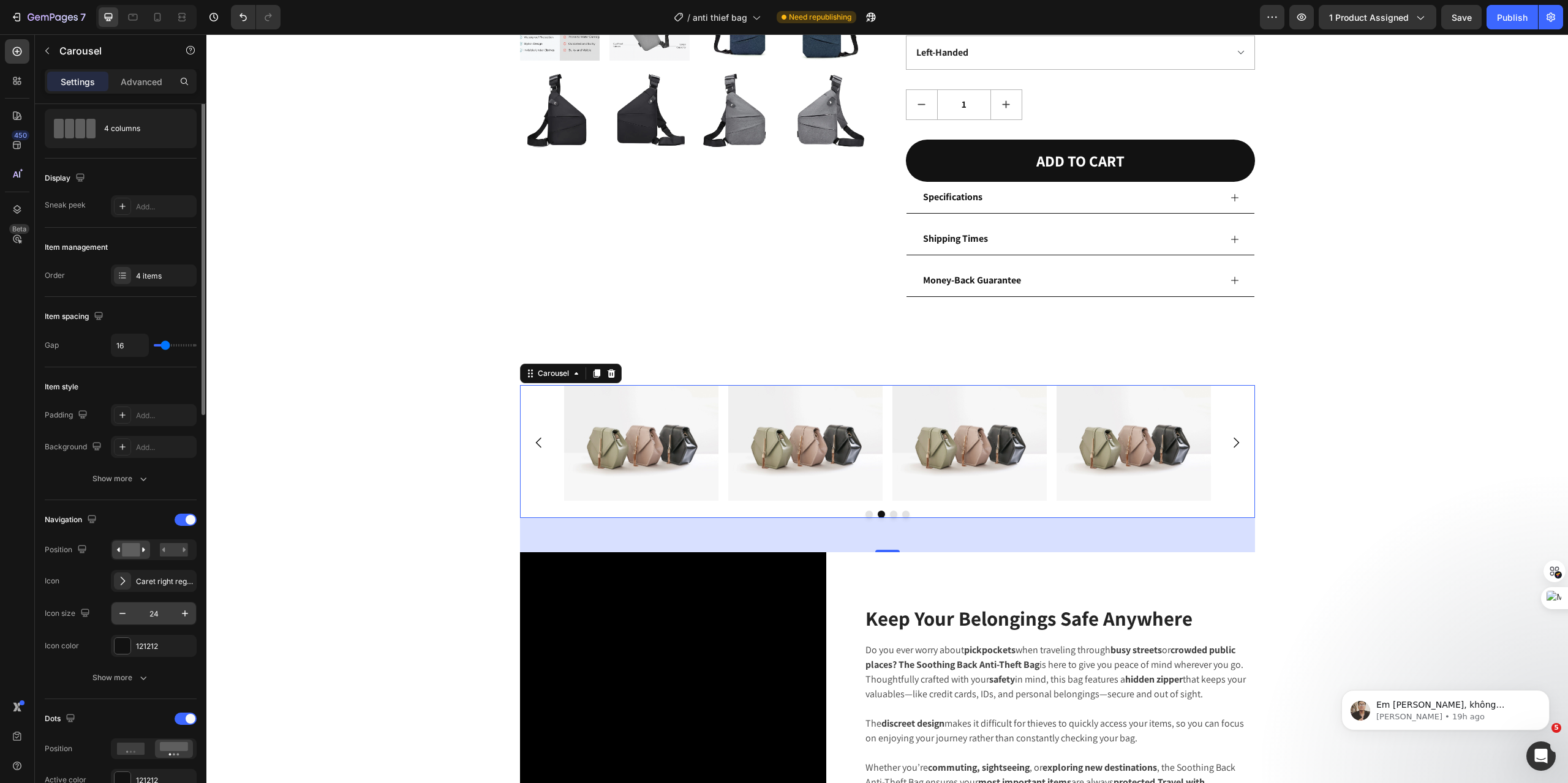
scroll to position [0, 0]
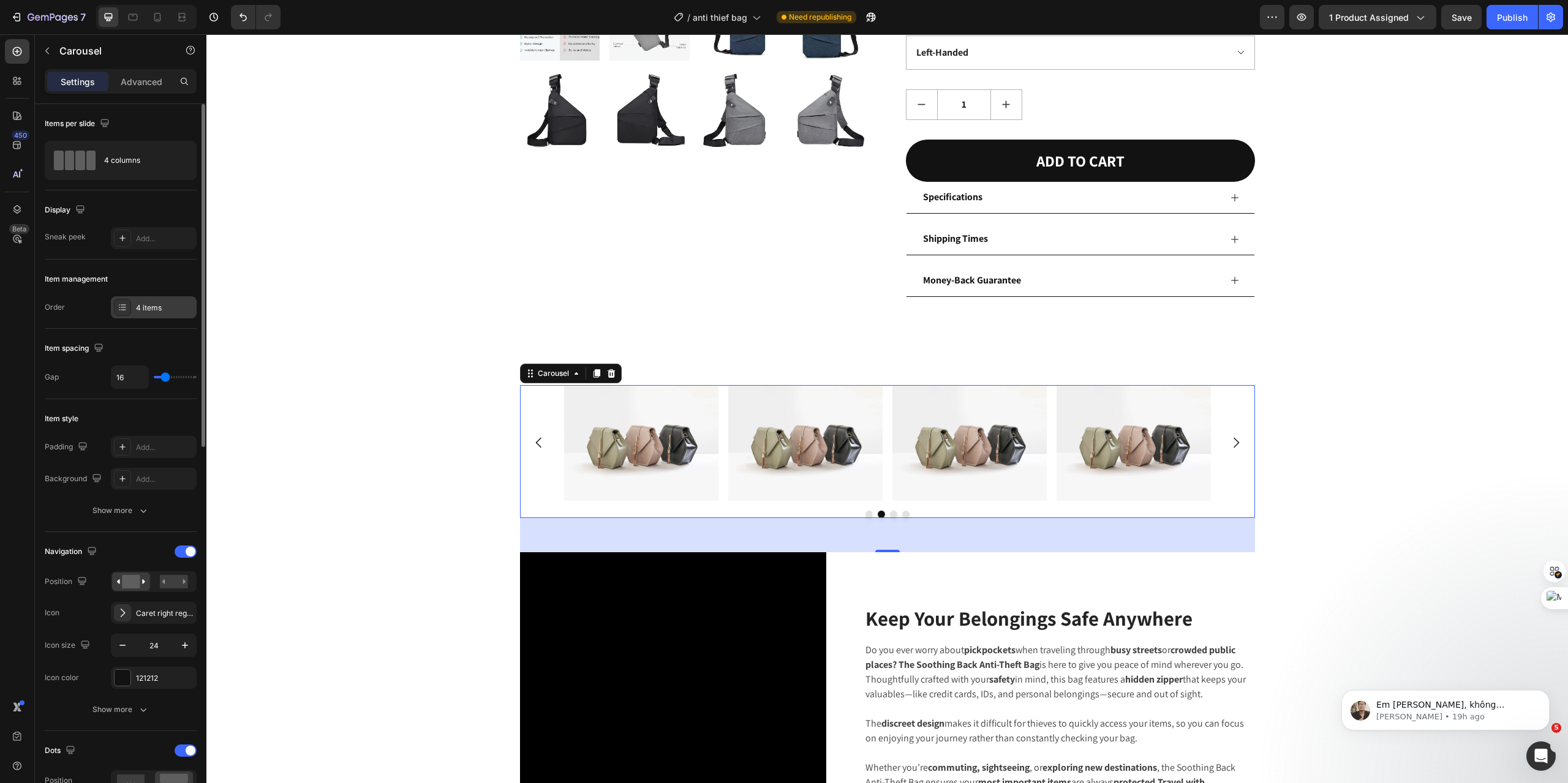
click at [114, 307] on div at bounding box center [123, 307] width 17 height 17
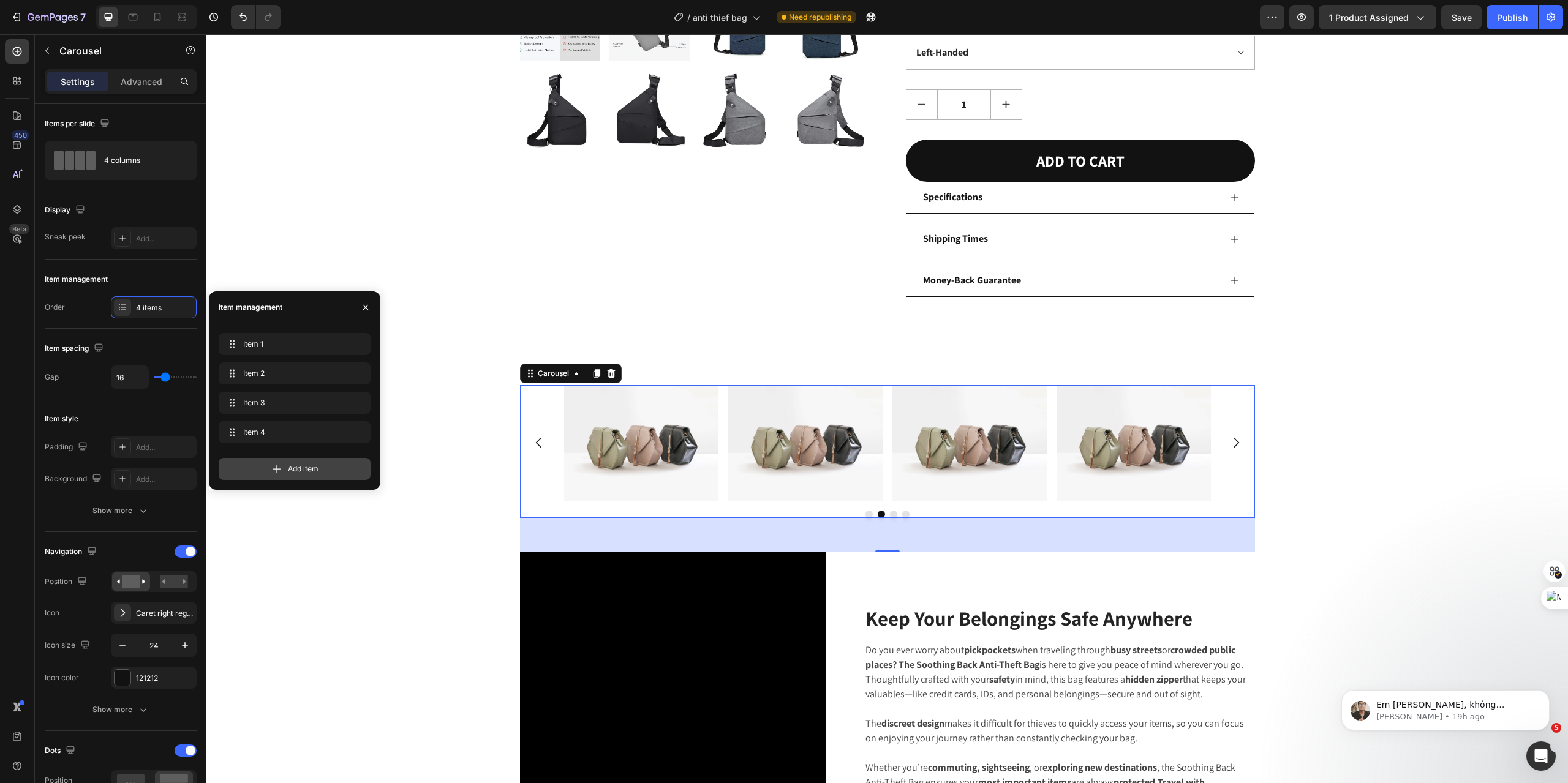
click at [299, 479] on div "Add item" at bounding box center [295, 468] width 152 height 22
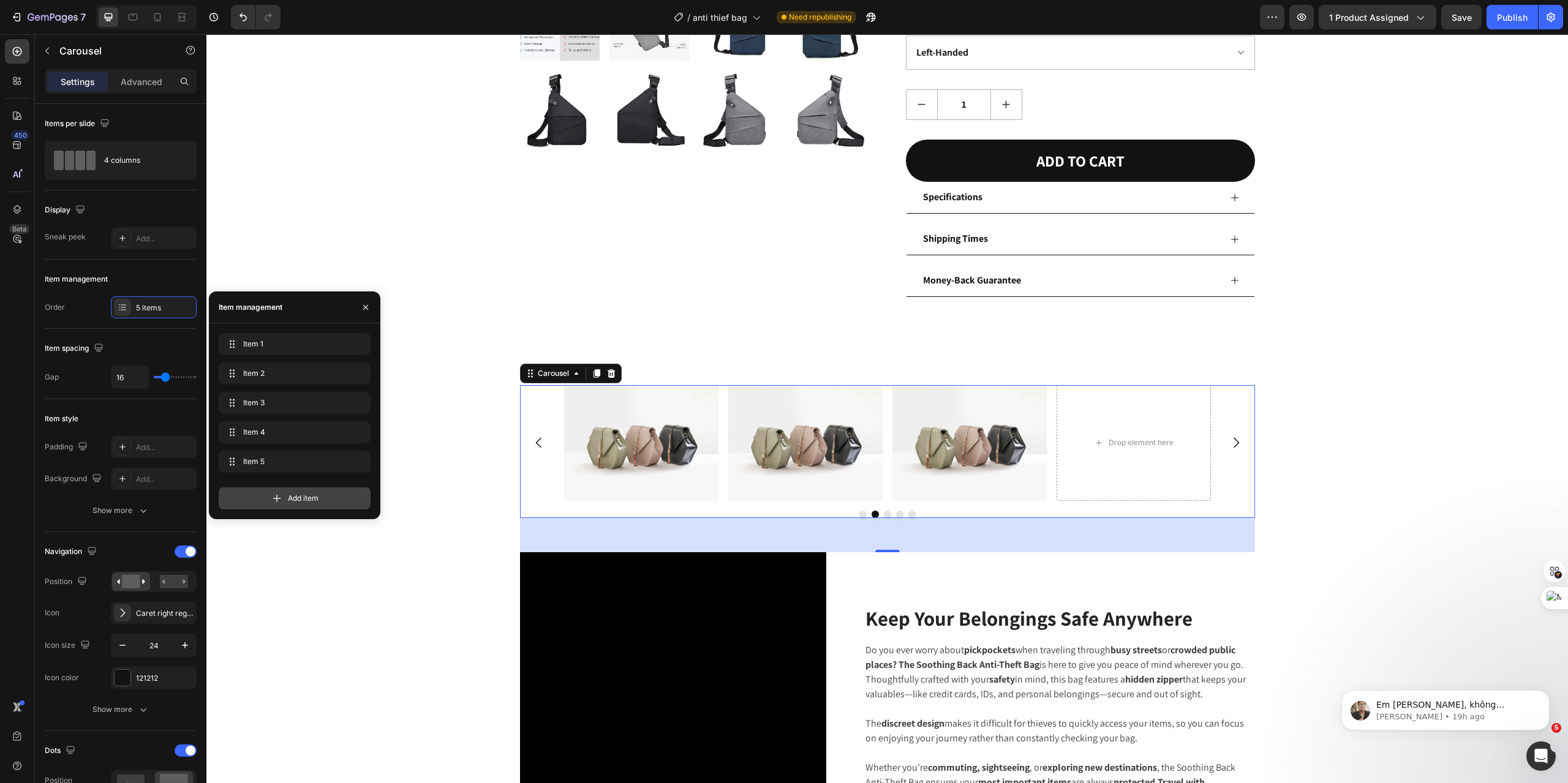
click at [268, 507] on div "Add item" at bounding box center [295, 498] width 152 height 22
drag, startPoint x: 273, startPoint y: 533, endPoint x: 791, endPoint y: 488, distance: 520.0
click at [273, 533] on icon at bounding box center [277, 527] width 12 height 12
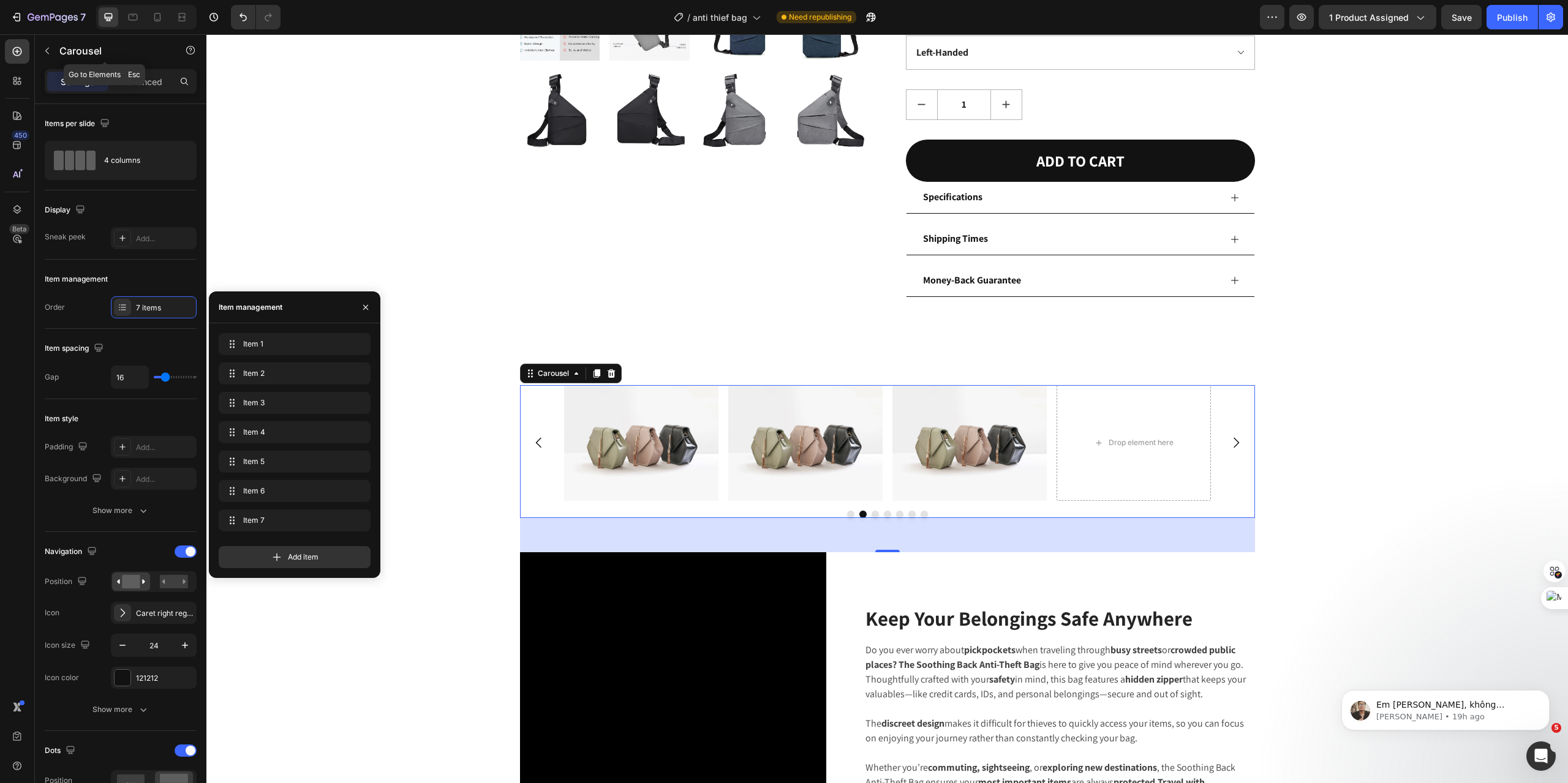
click at [48, 51] on icon "button" at bounding box center [47, 50] width 10 height 10
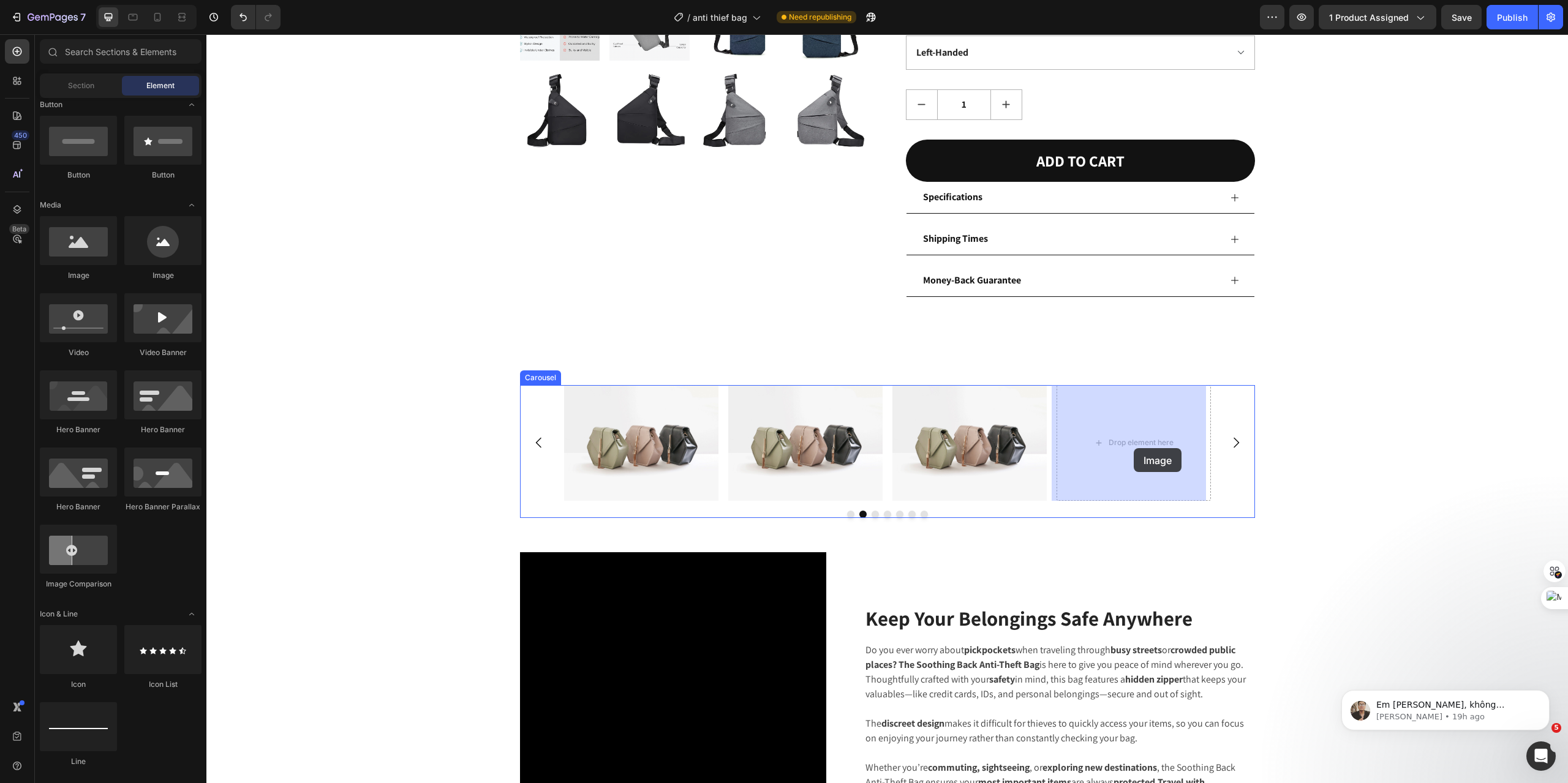
drag, startPoint x: 286, startPoint y: 287, endPoint x: 1133, endPoint y: 444, distance: 861.4
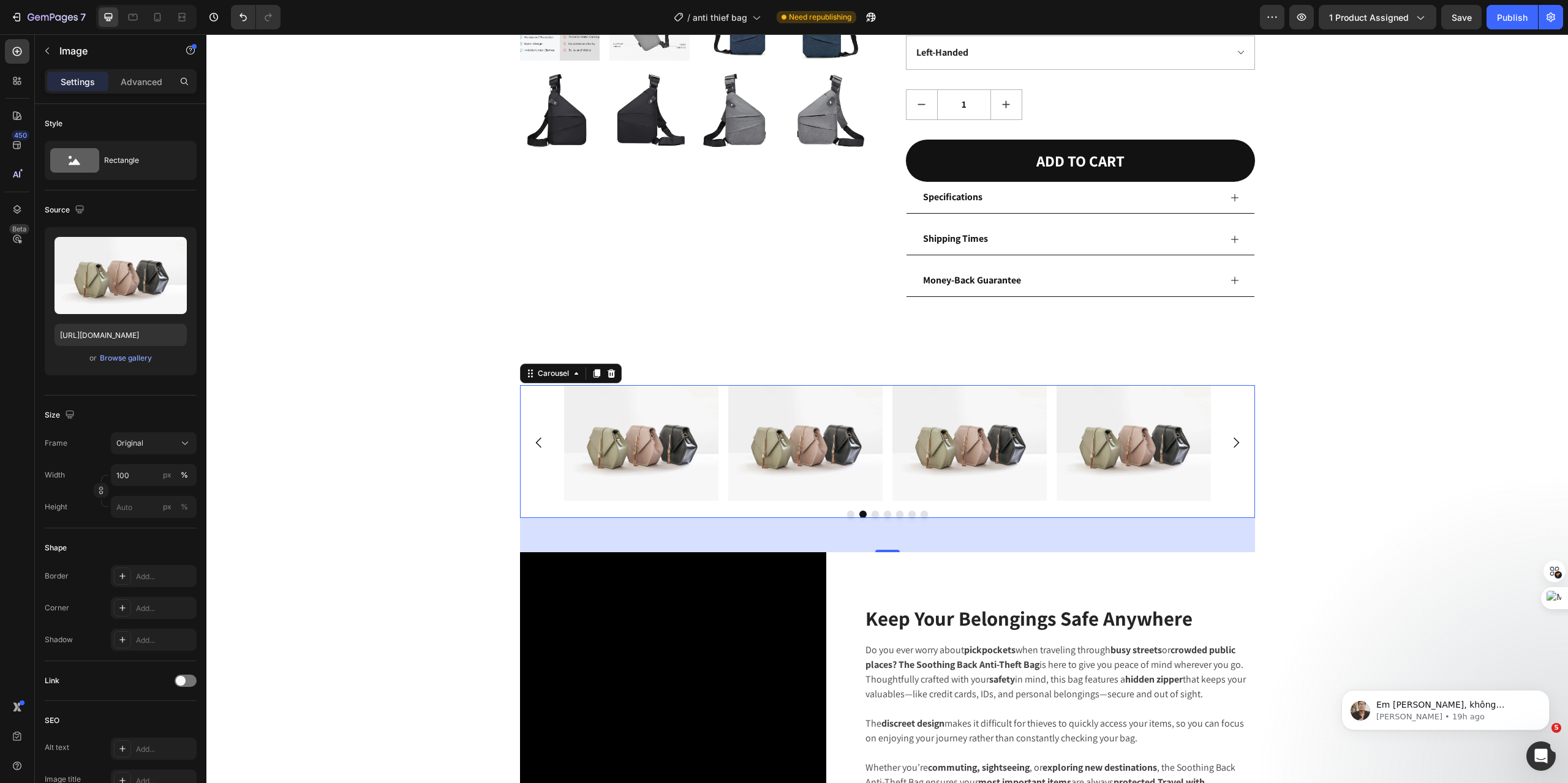
click at [1231, 441] on icon "Carousel Next Arrow" at bounding box center [1236, 443] width 15 height 15
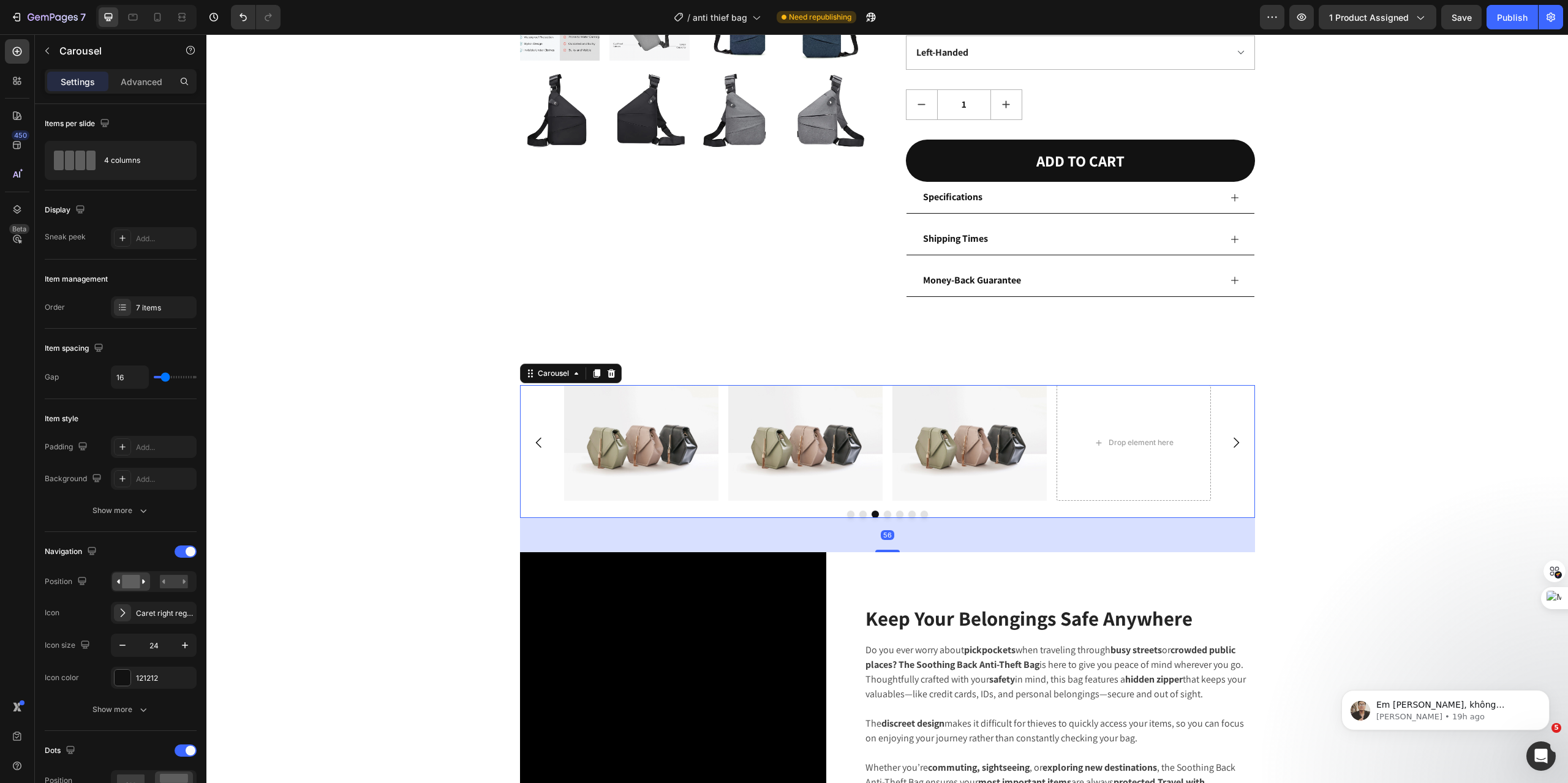
click at [1231, 441] on icon "Carousel Next Arrow" at bounding box center [1236, 443] width 15 height 15
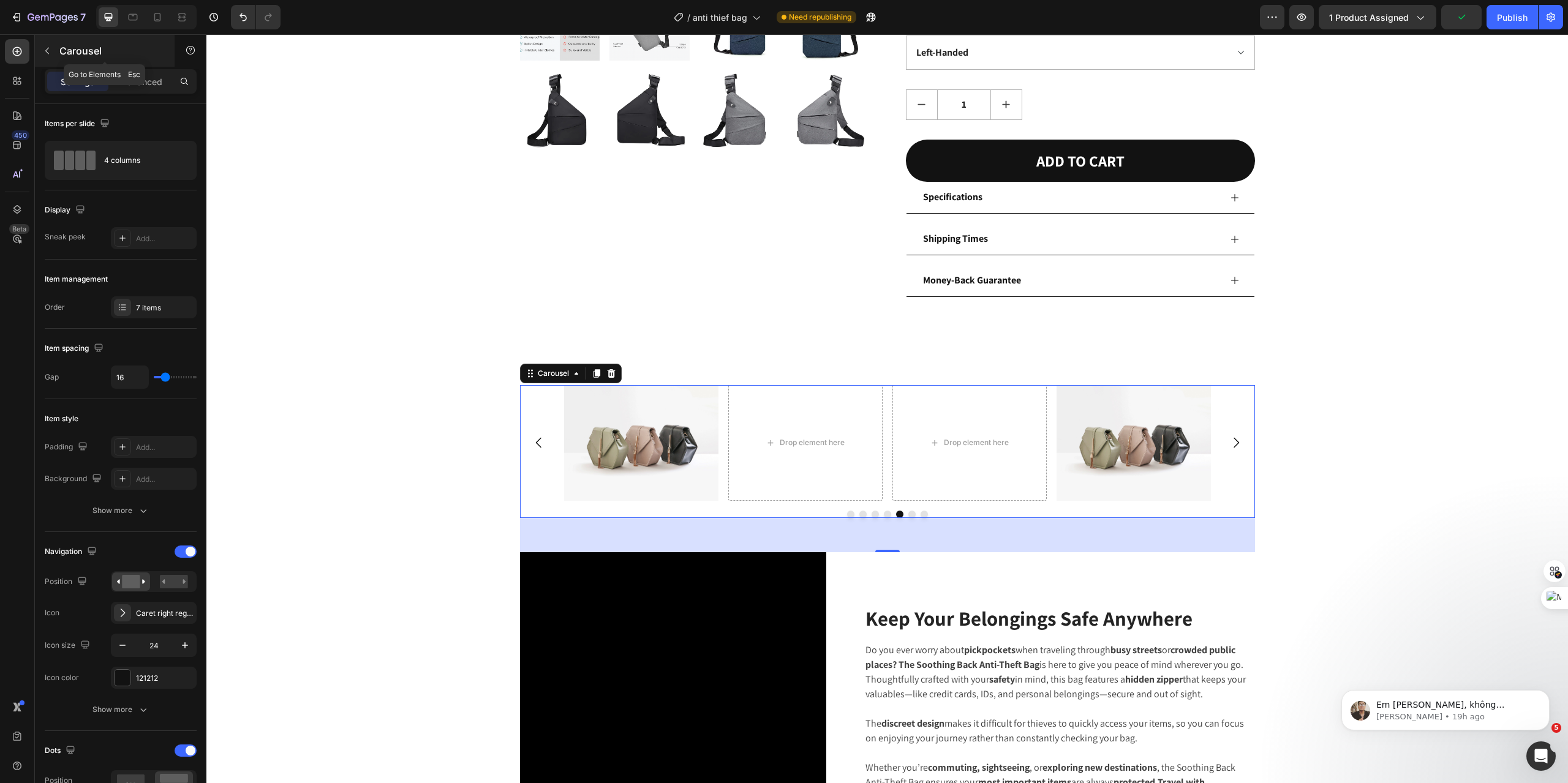
click at [46, 54] on icon "button" at bounding box center [47, 50] width 10 height 10
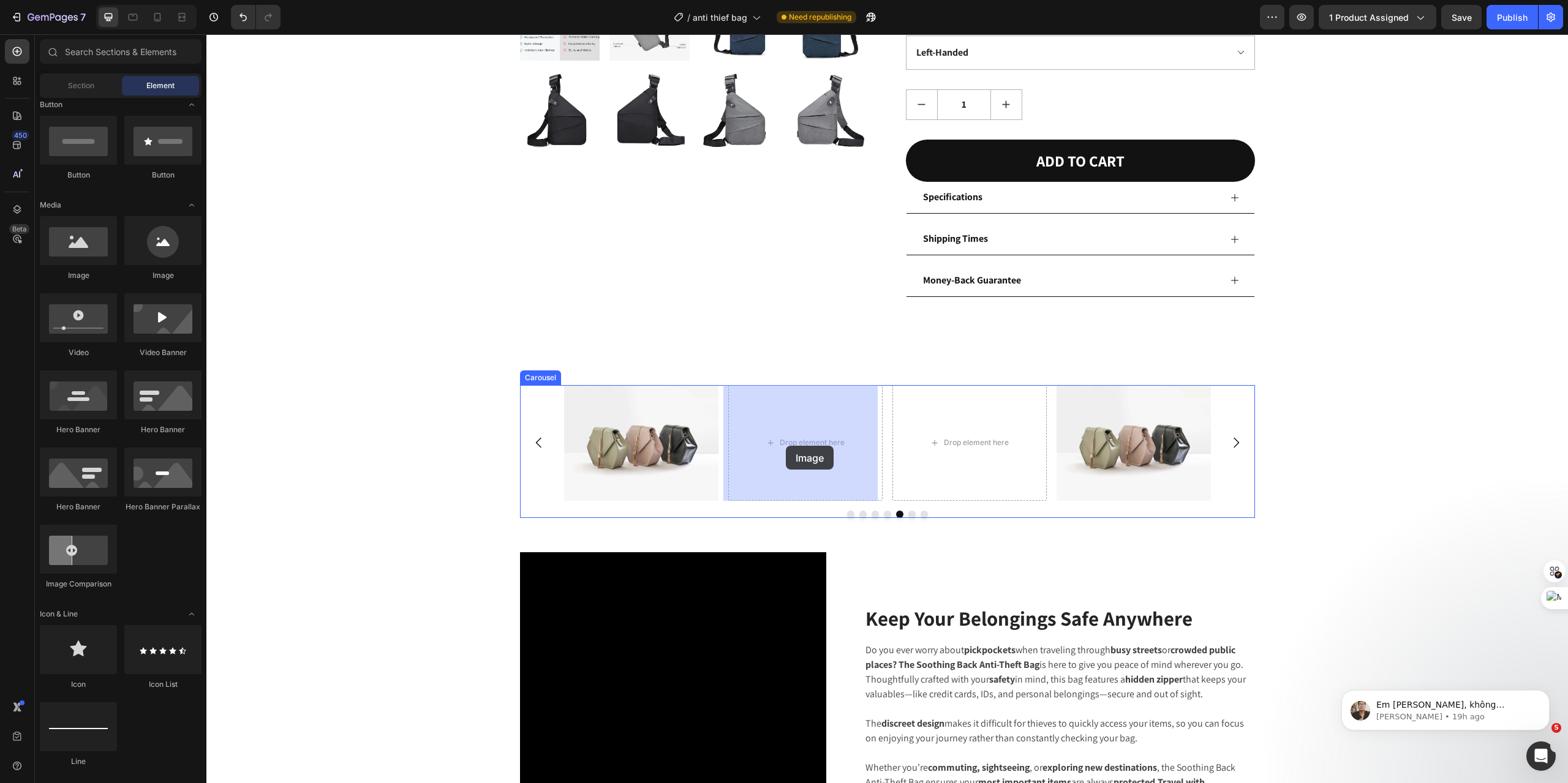
drag, startPoint x: 291, startPoint y: 284, endPoint x: 786, endPoint y: 446, distance: 520.8
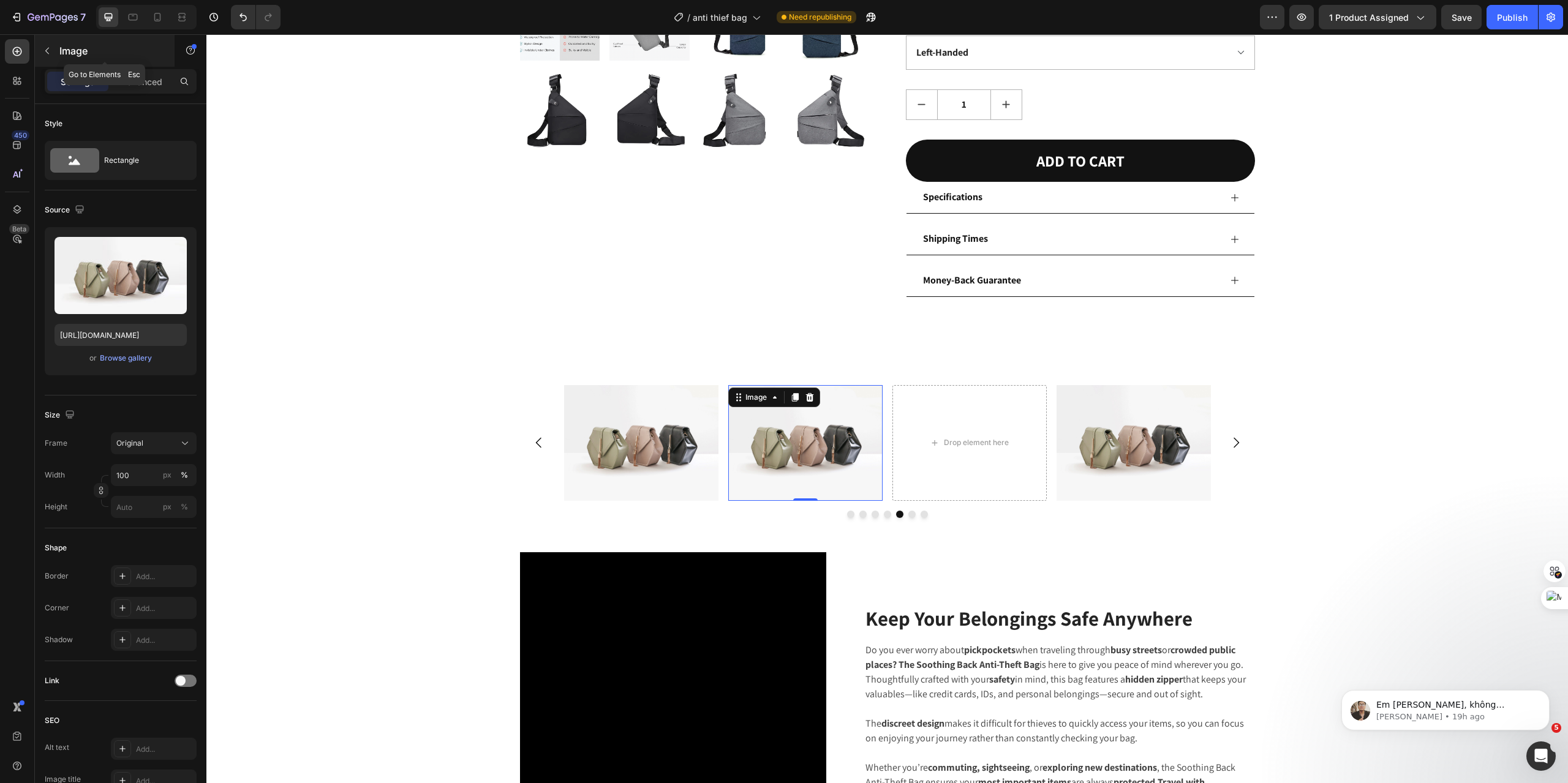
click at [46, 51] on icon "button" at bounding box center [47, 51] width 3 height 7
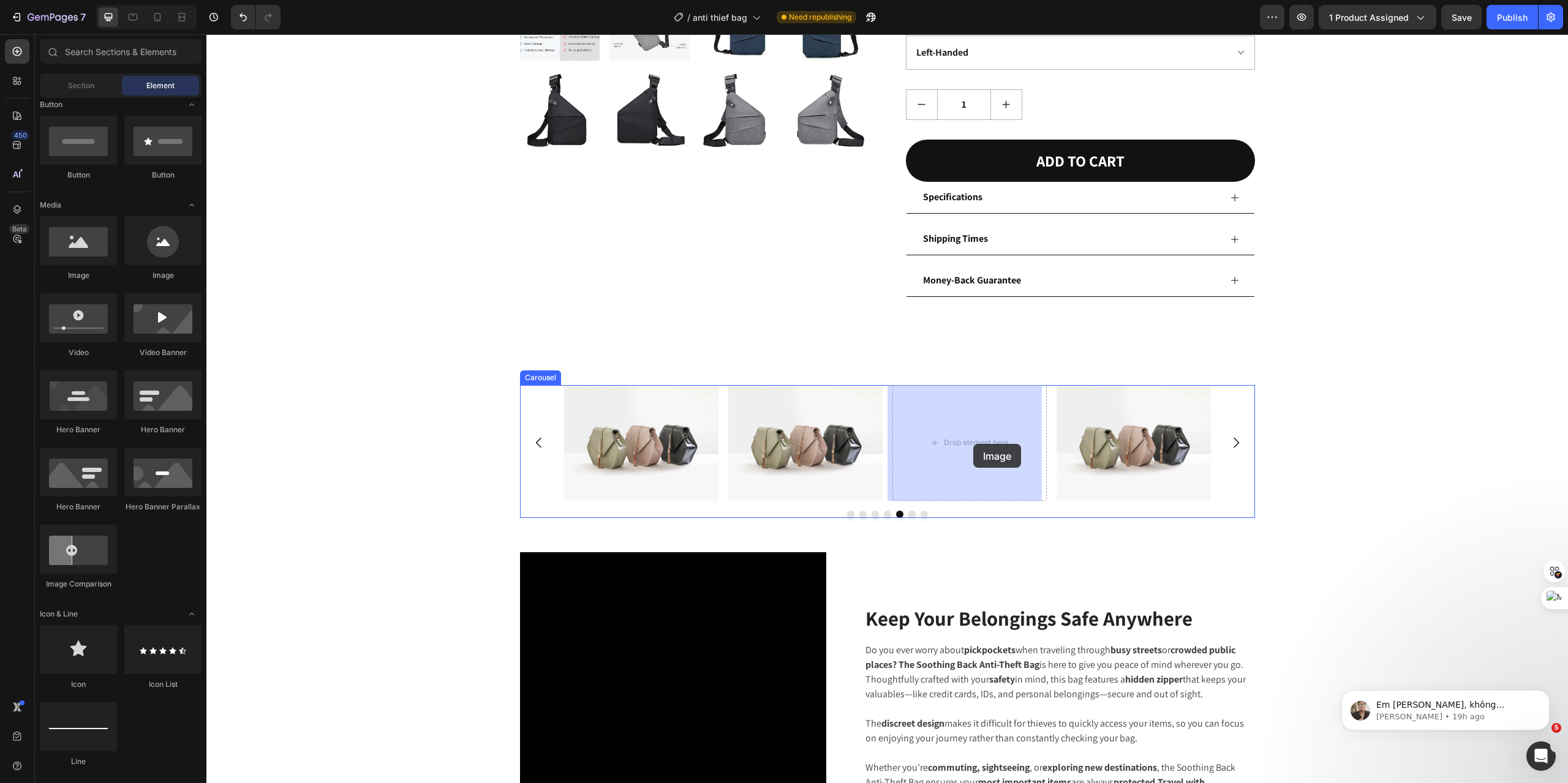
drag, startPoint x: 270, startPoint y: 280, endPoint x: 979, endPoint y: 444, distance: 727.7
